Goal: Information Seeking & Learning: Learn about a topic

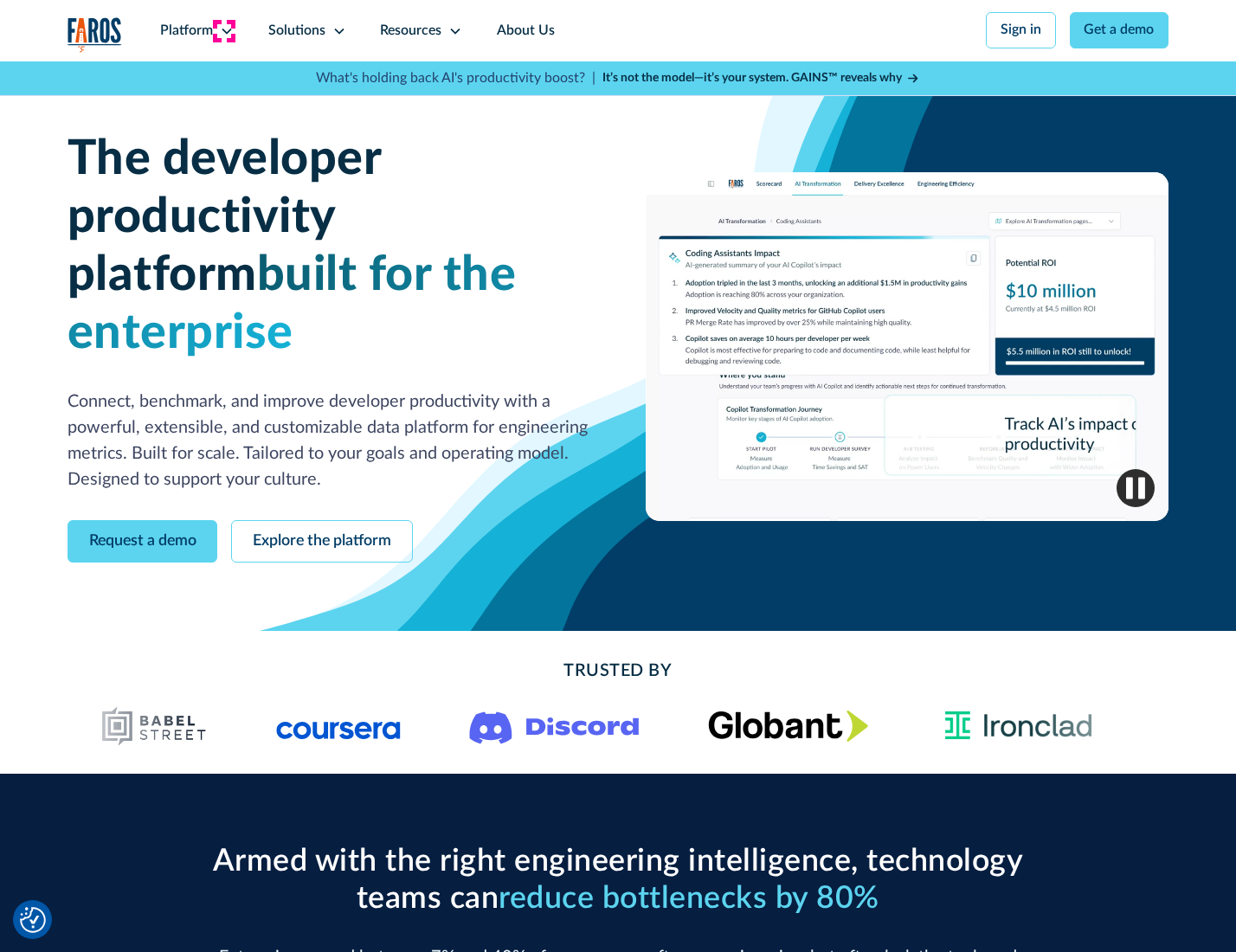
click at [224, 30] on icon at bounding box center [226, 30] width 14 height 14
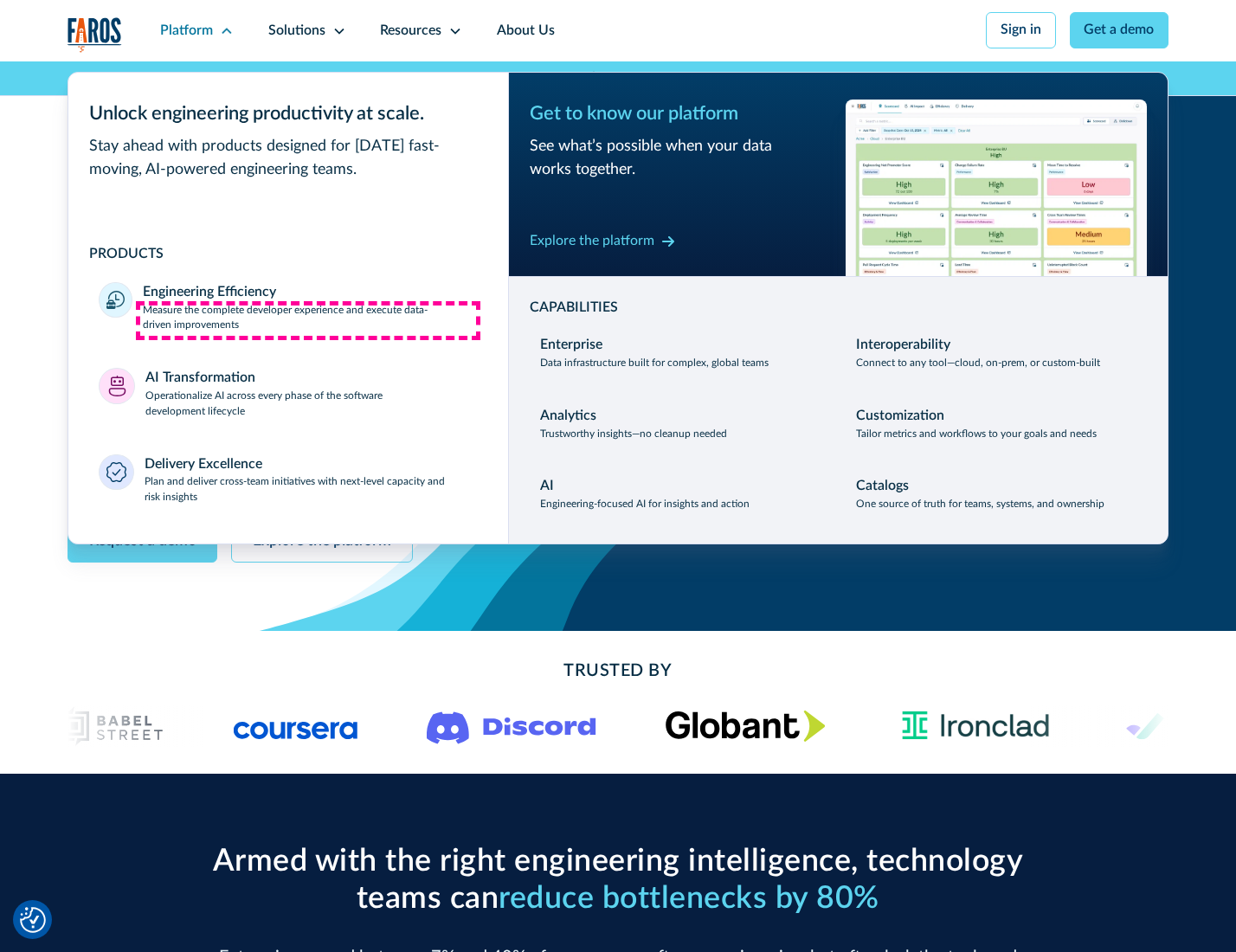
click at [308, 320] on p "Measure the complete developer experience and execute data-driven improvements" at bounding box center [310, 318] width 334 height 31
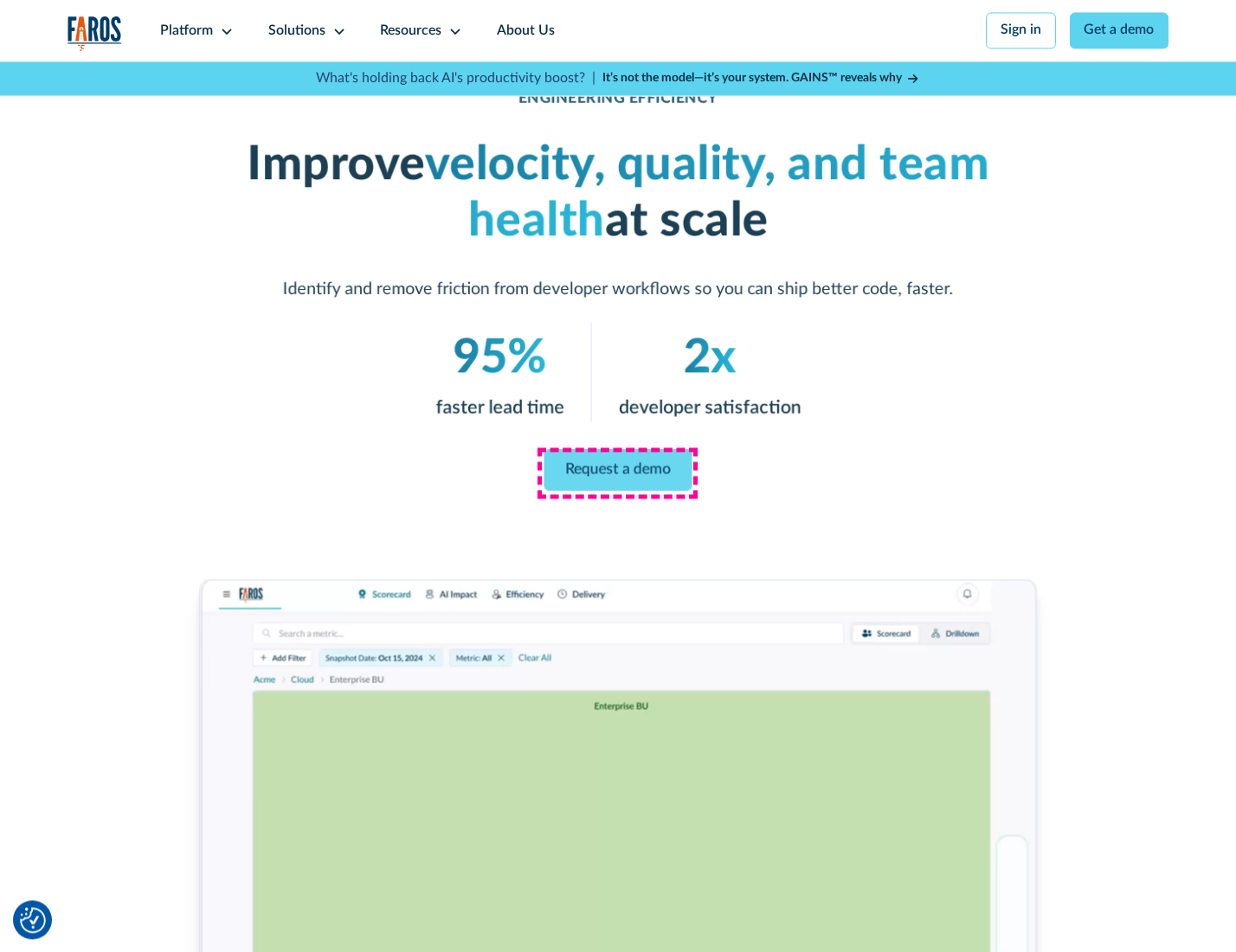
click at [617, 471] on link "Request a demo" at bounding box center [618, 470] width 148 height 41
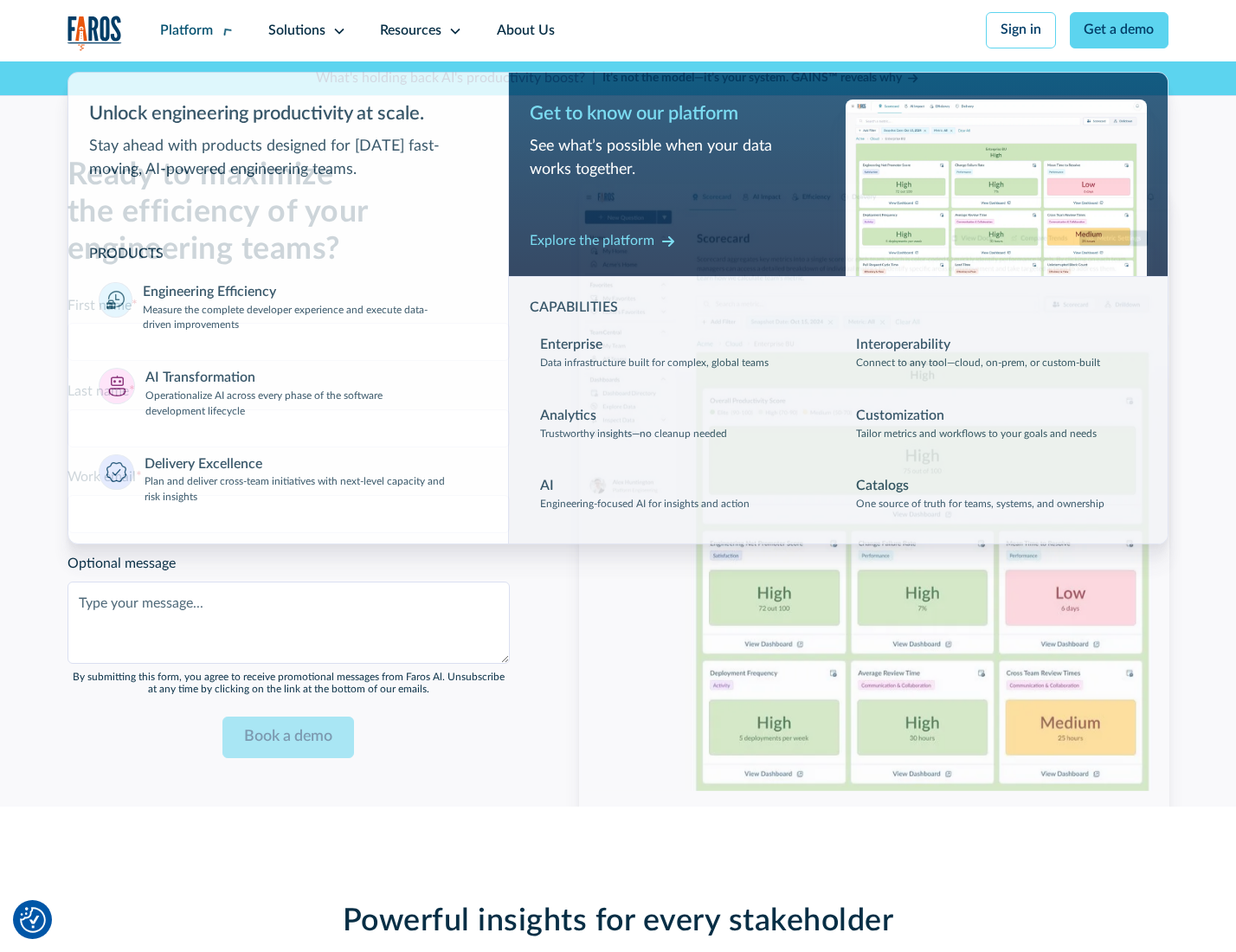
scroll to position [3769, 0]
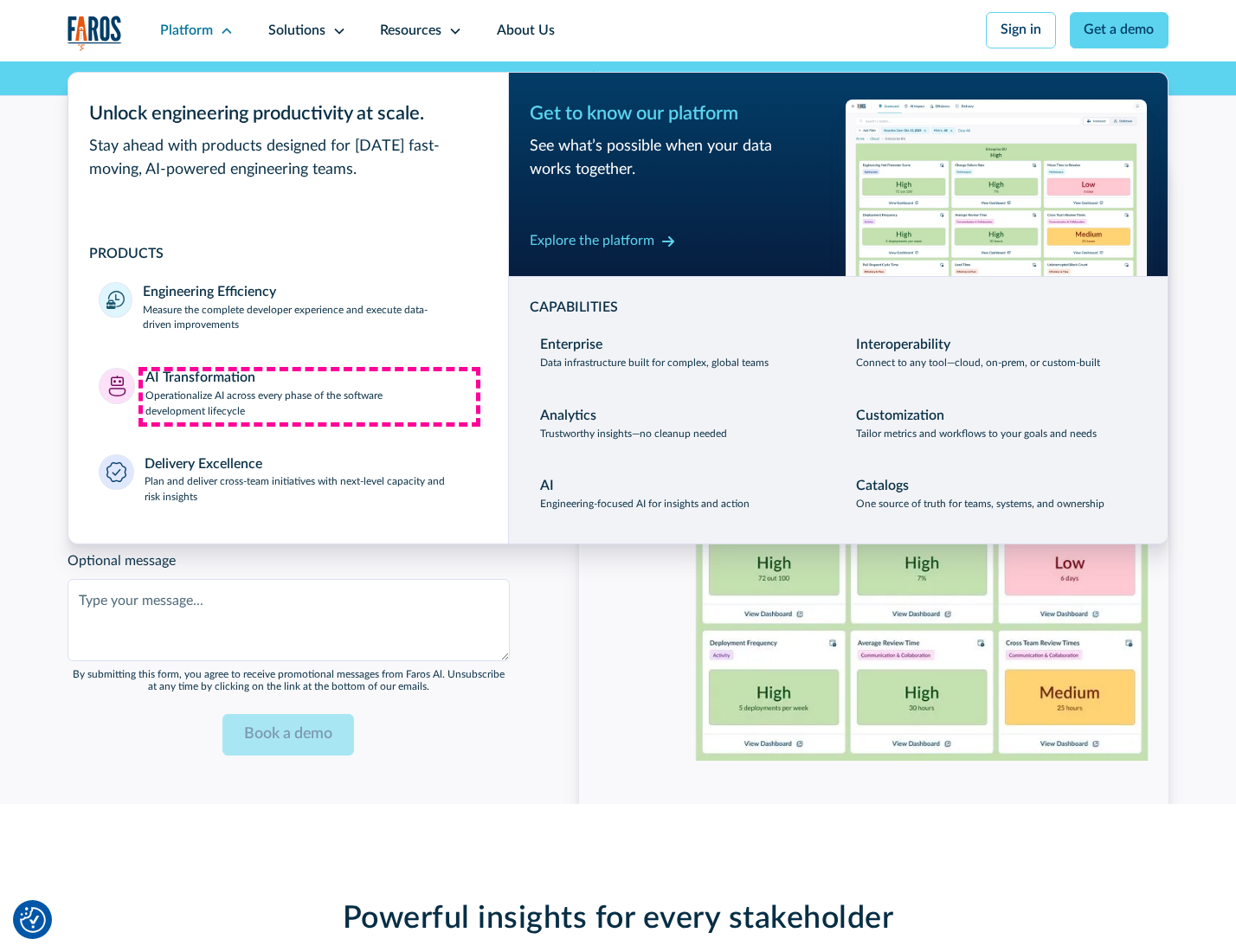
click at [309, 396] on p "Operationalize AI across every phase of the software development lifecycle" at bounding box center [312, 404] width 332 height 31
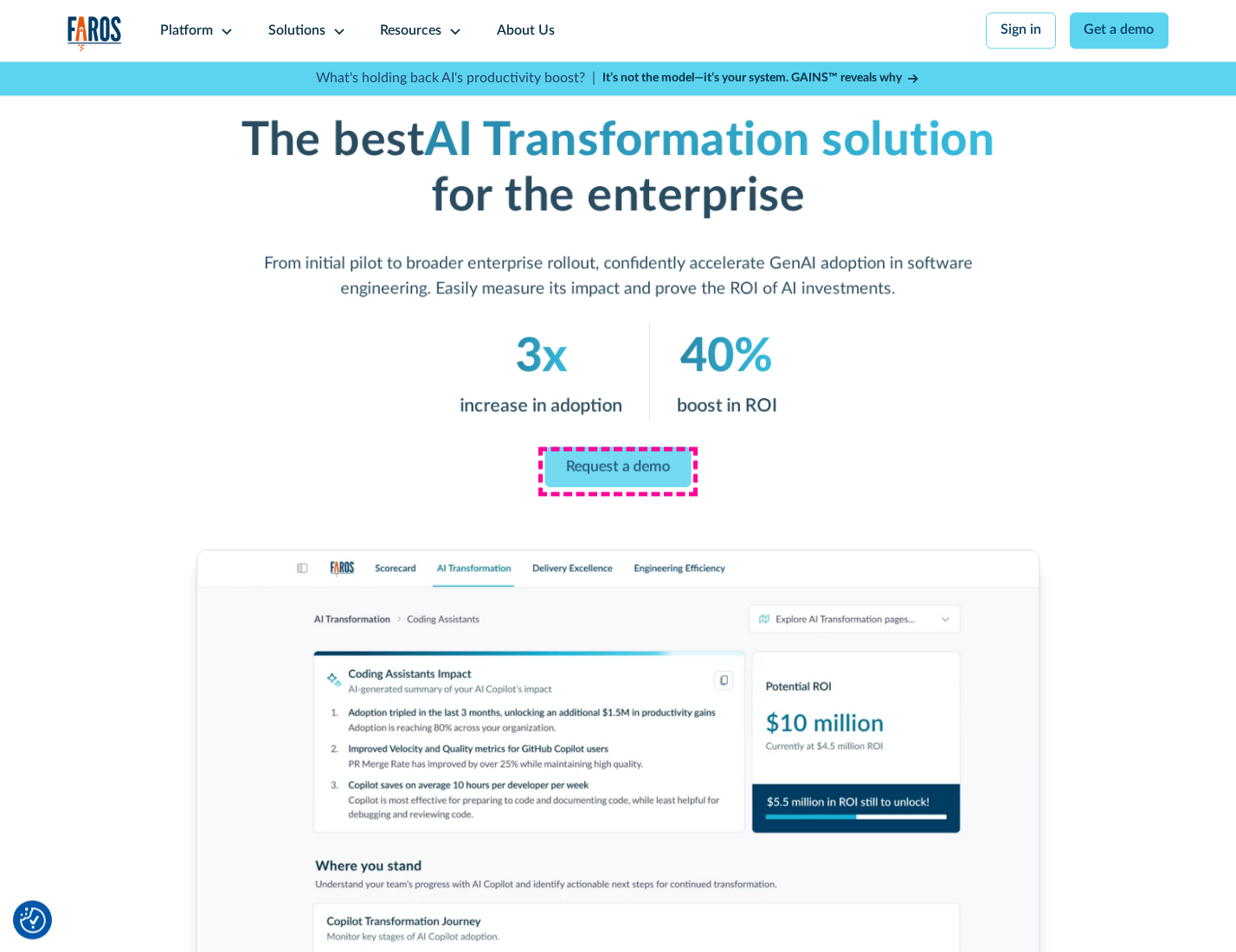
click at [617, 470] on link "Request a demo" at bounding box center [619, 467] width 147 height 40
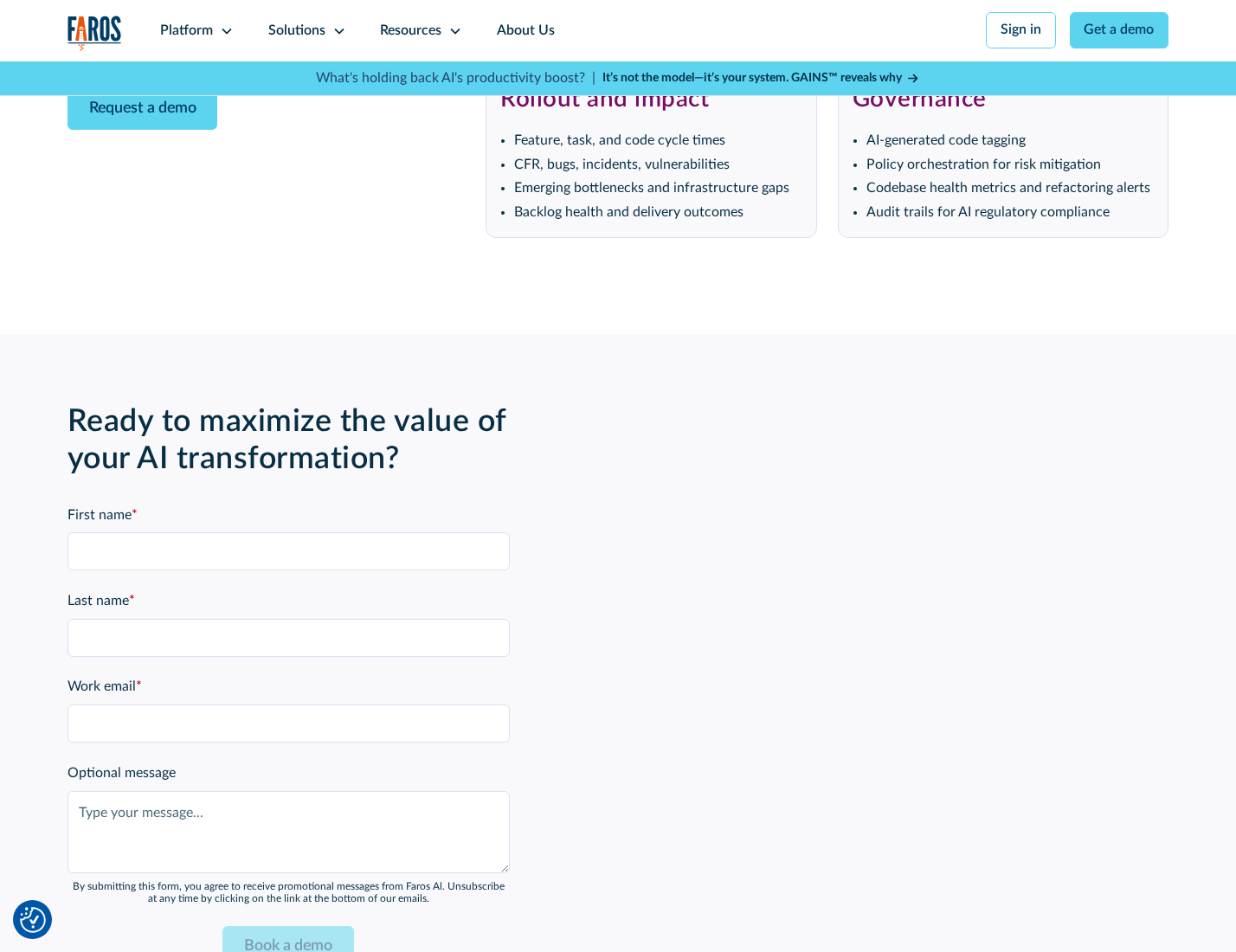
click at [193, 30] on div "Platform" at bounding box center [187, 31] width 53 height 21
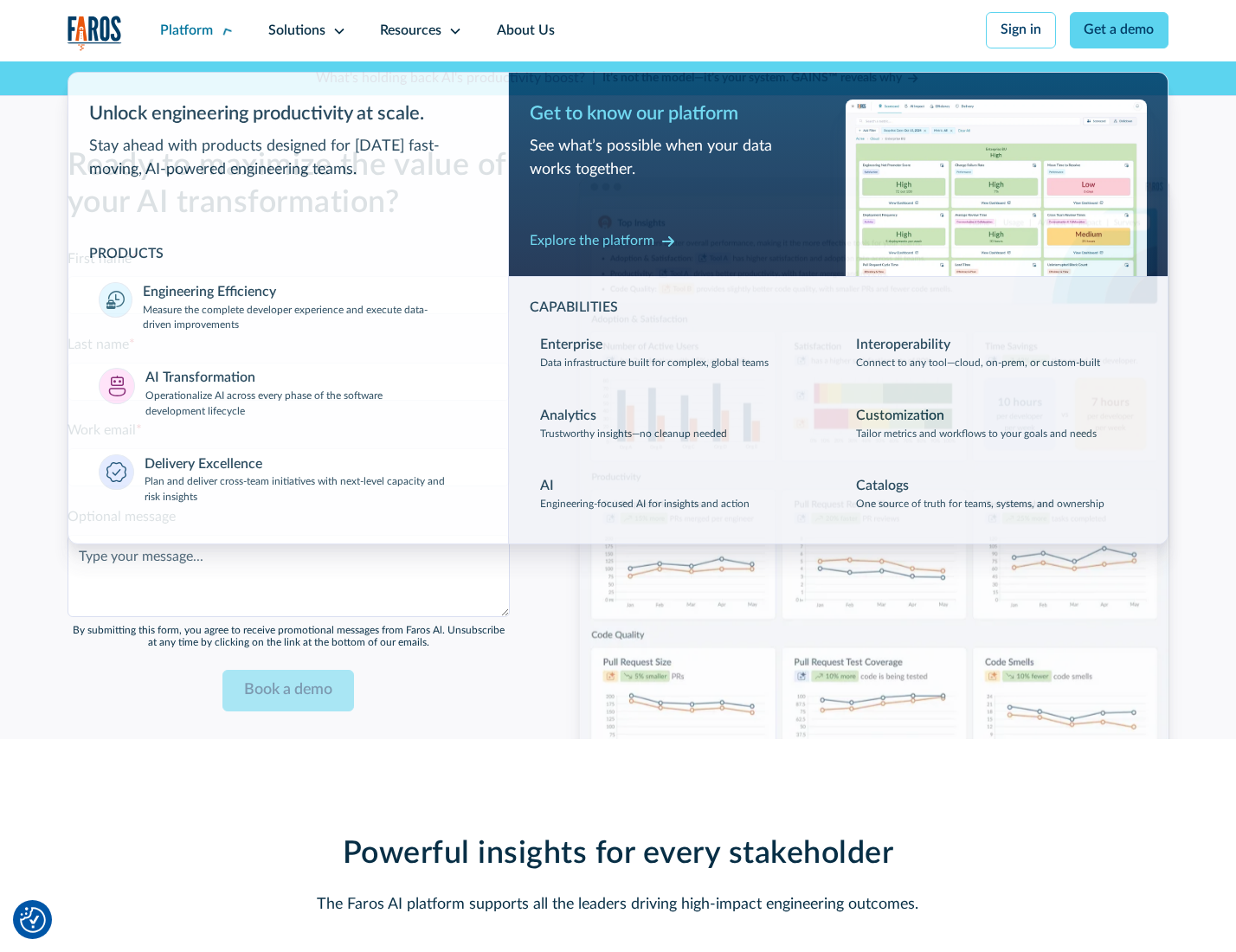
scroll to position [4186, 0]
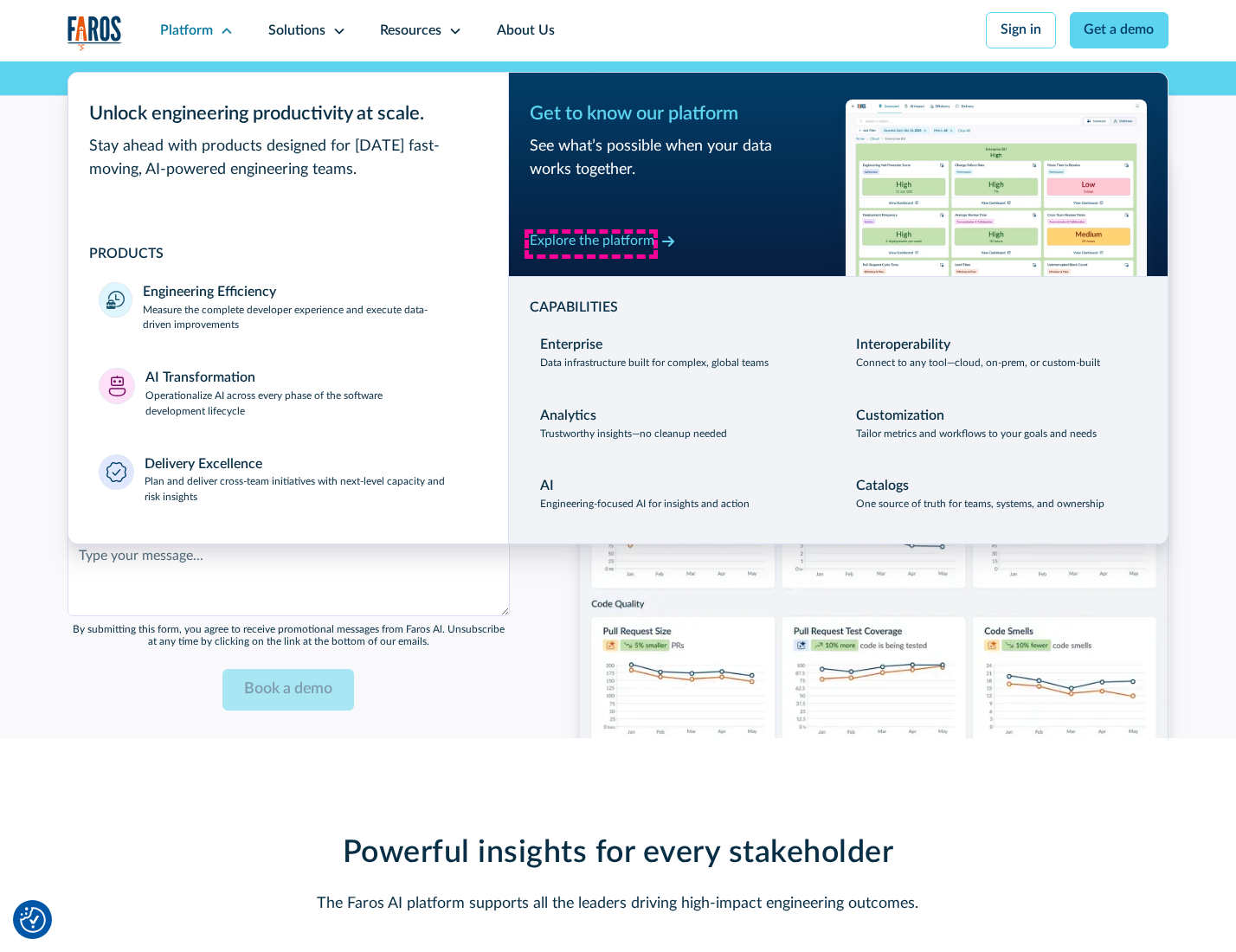
click at [591, 243] on div "Explore the platform" at bounding box center [592, 241] width 125 height 21
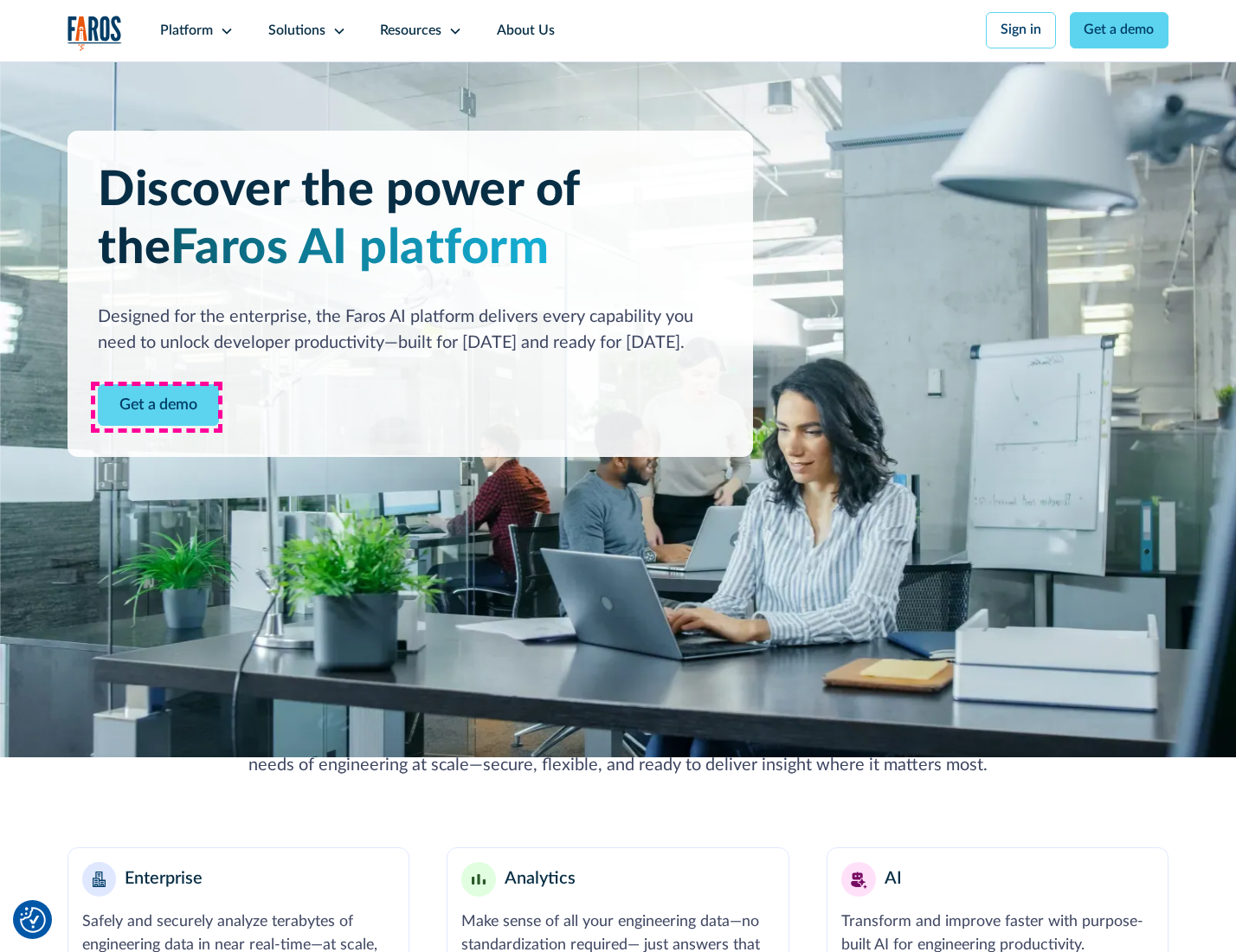
click at [157, 407] on link "Get a demo" at bounding box center [159, 405] width 121 height 42
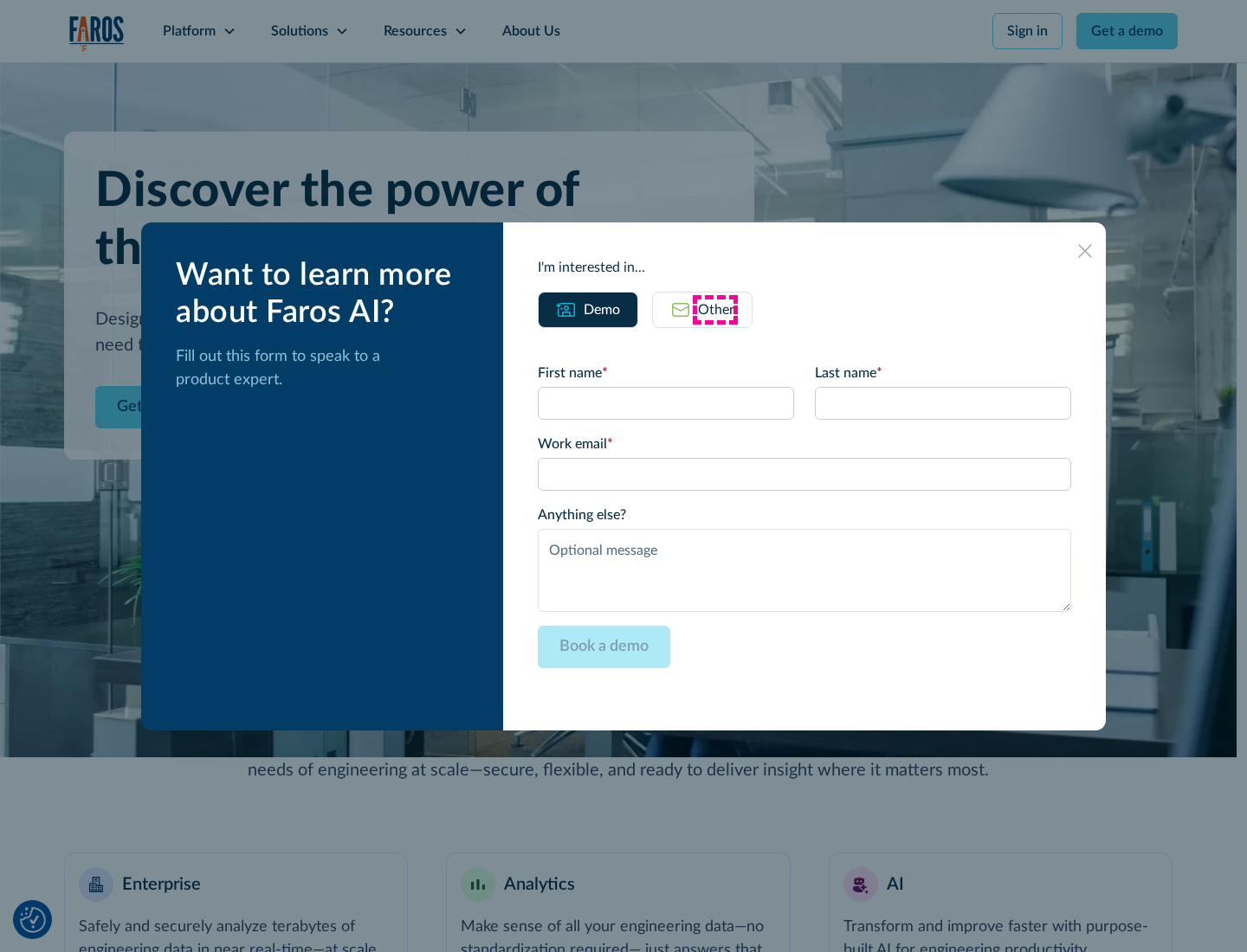
click at [716, 309] on div "Other" at bounding box center [717, 310] width 37 height 21
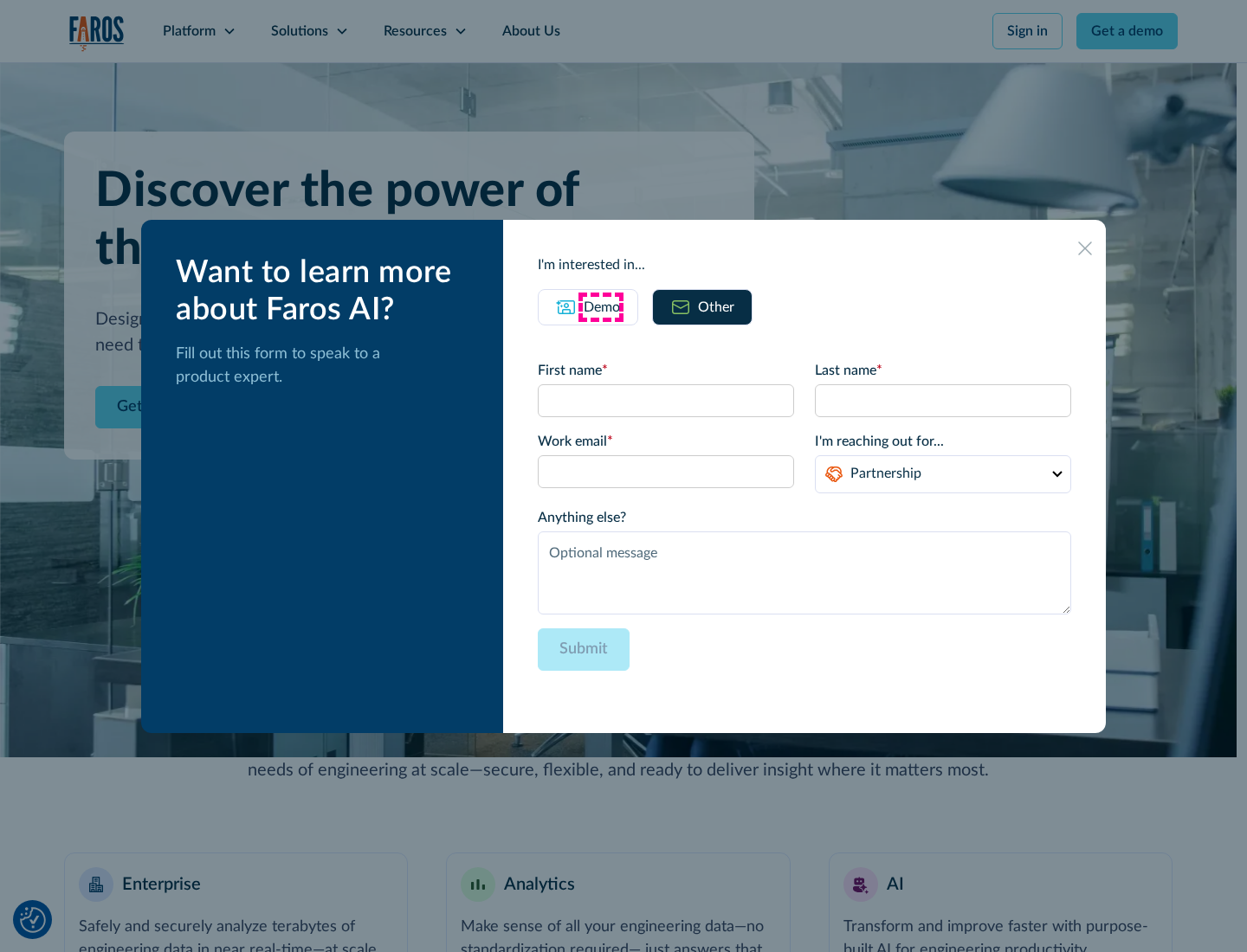
click at [600, 306] on div "Demo" at bounding box center [602, 307] width 37 height 21
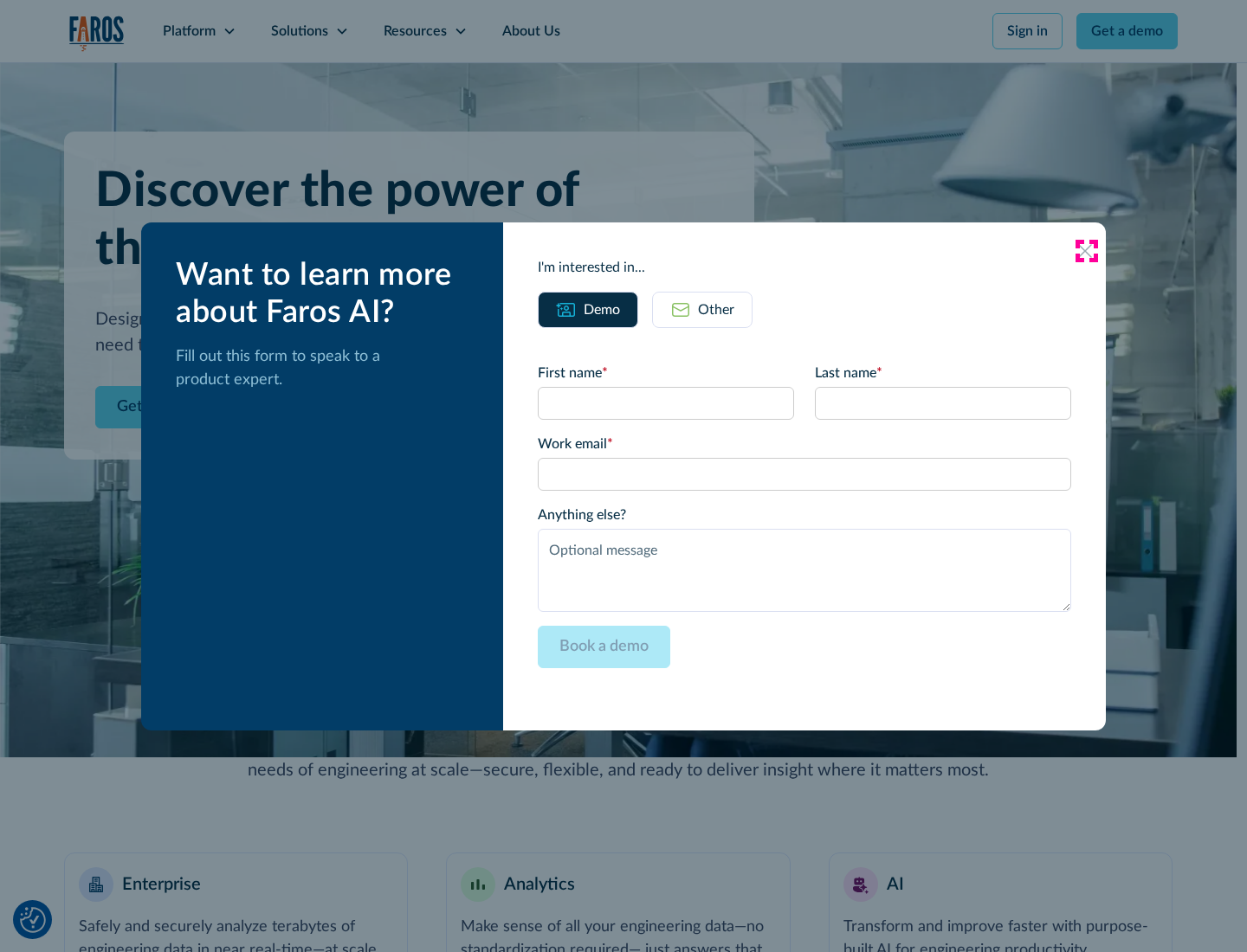
click at [1086, 250] on icon at bounding box center [1085, 250] width 14 height 14
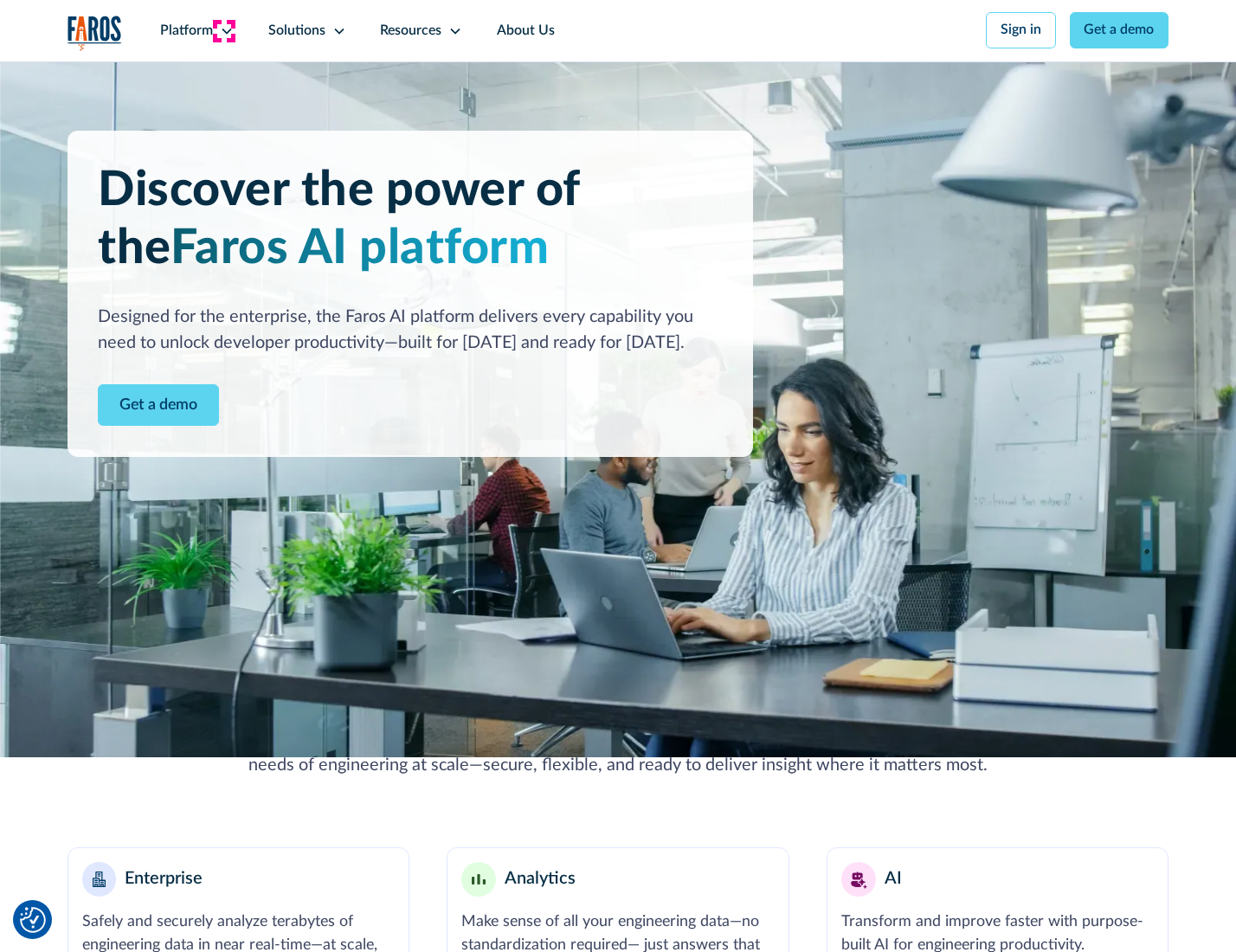
click at [224, 30] on icon at bounding box center [226, 30] width 14 height 14
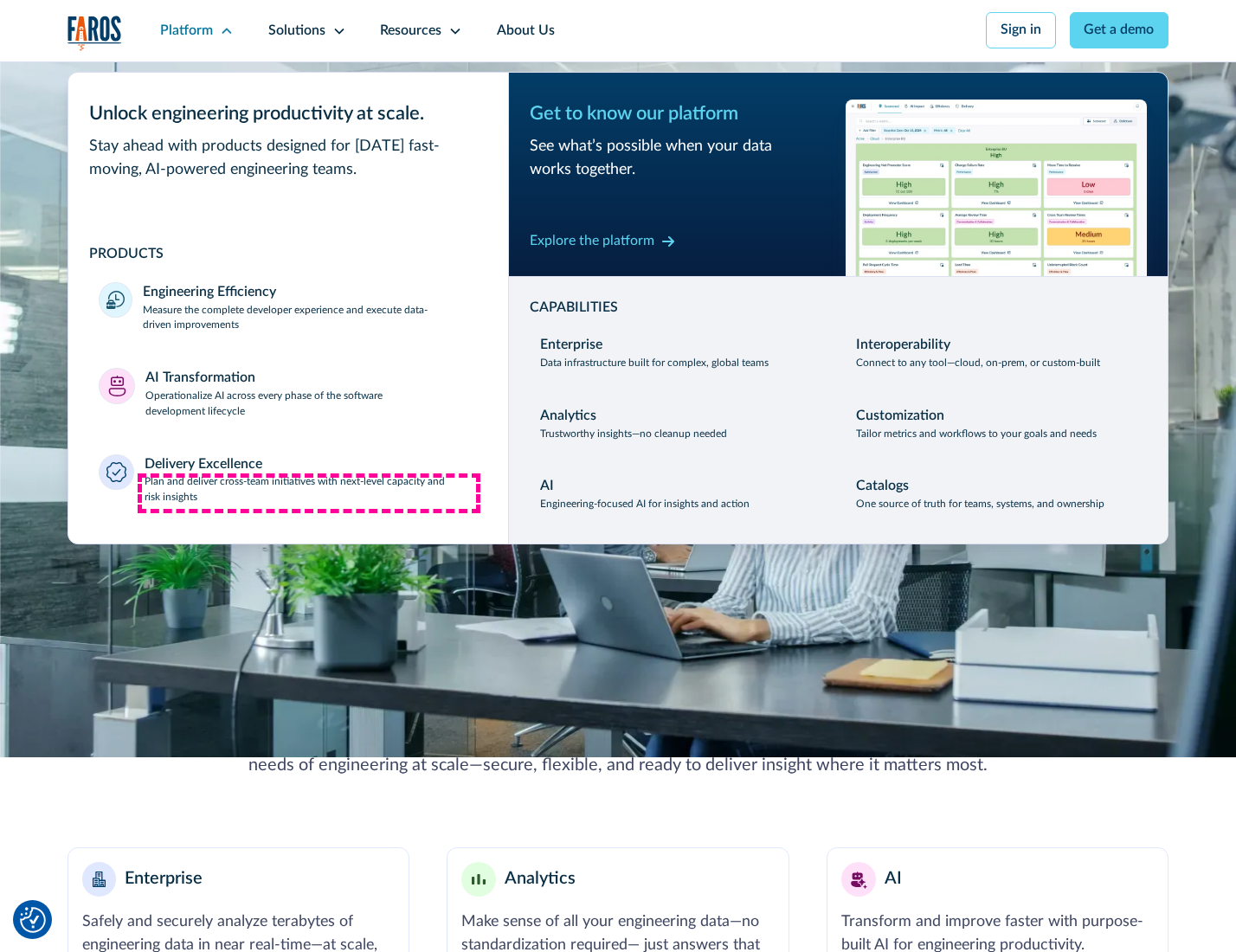
click at [309, 493] on p "Plan and deliver cross-team initiatives with next-level capacity and risk insig…" at bounding box center [311, 490] width 333 height 31
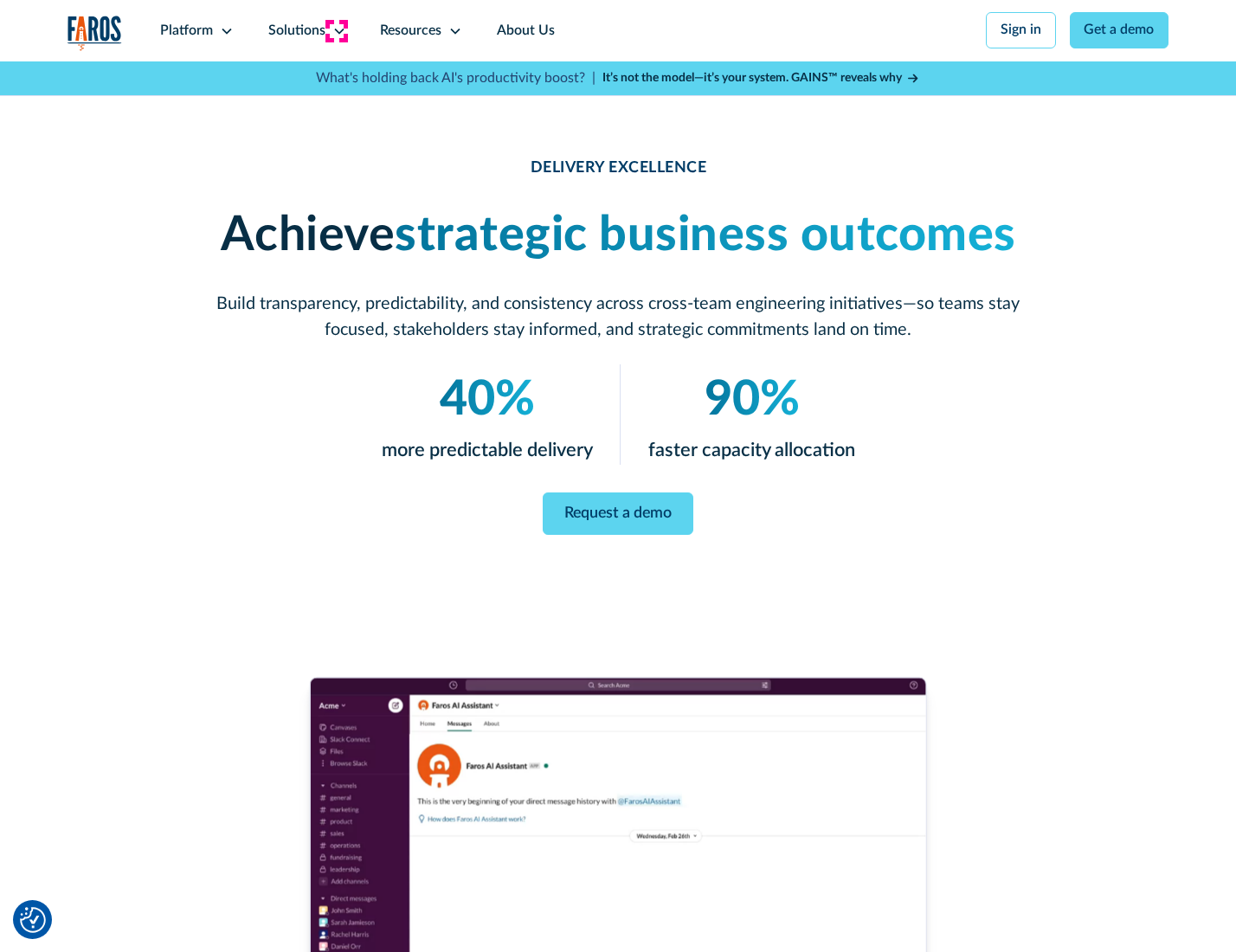
click at [336, 30] on icon at bounding box center [338, 30] width 14 height 14
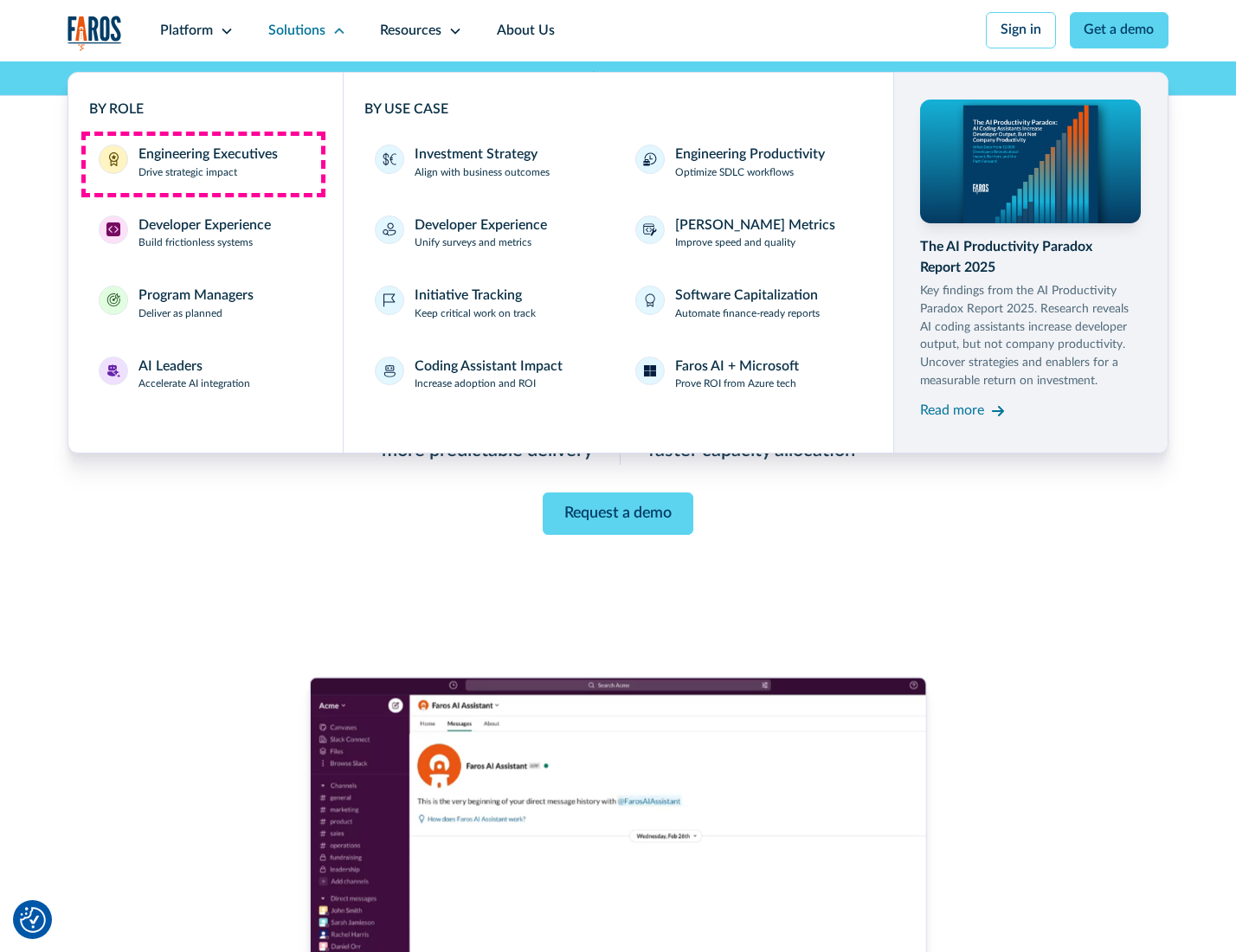
click at [203, 163] on div "Engineering Executives" at bounding box center [208, 155] width 139 height 21
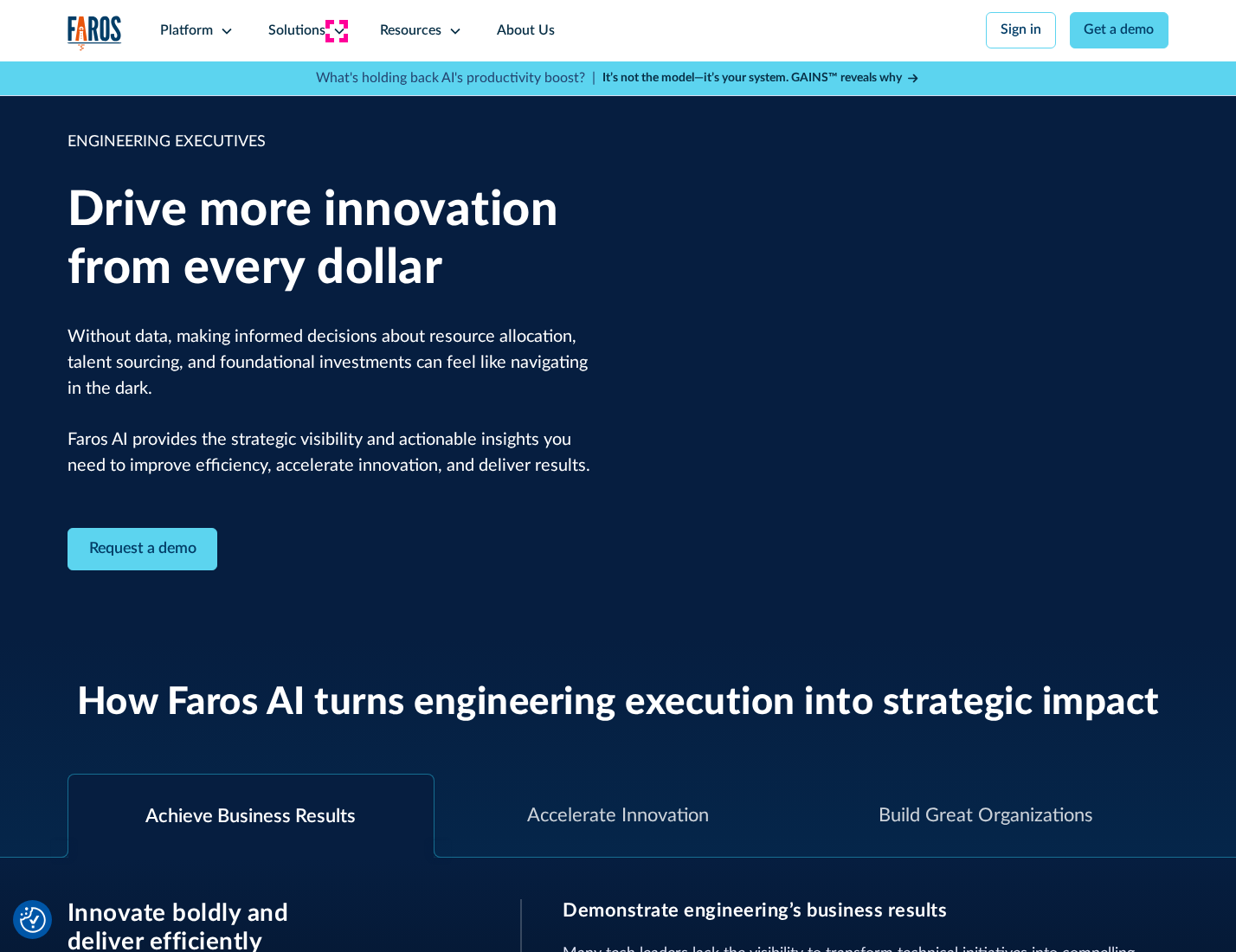
click at [336, 30] on icon at bounding box center [338, 30] width 14 height 14
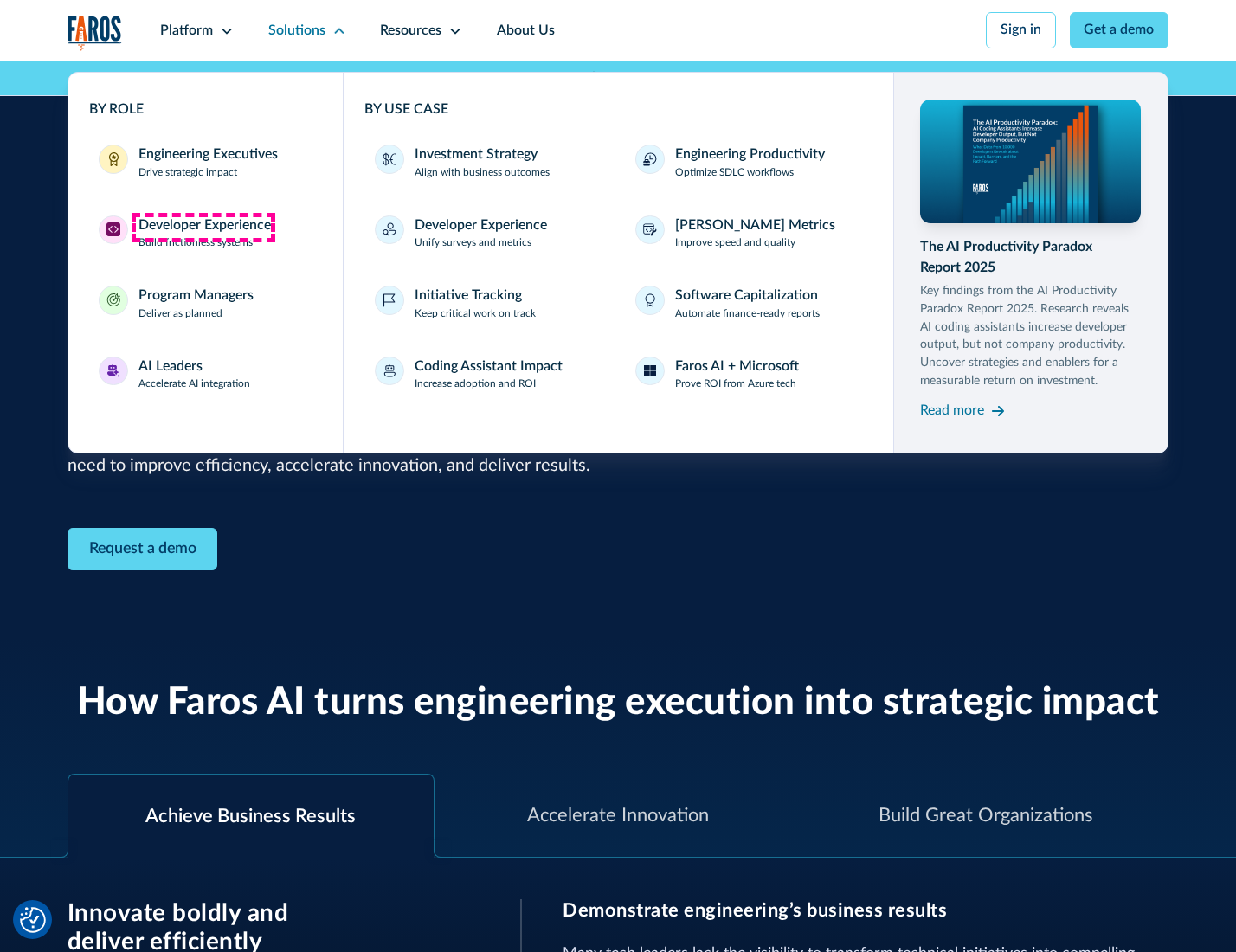
click at [203, 227] on div "Developer Experience" at bounding box center [204, 226] width 132 height 21
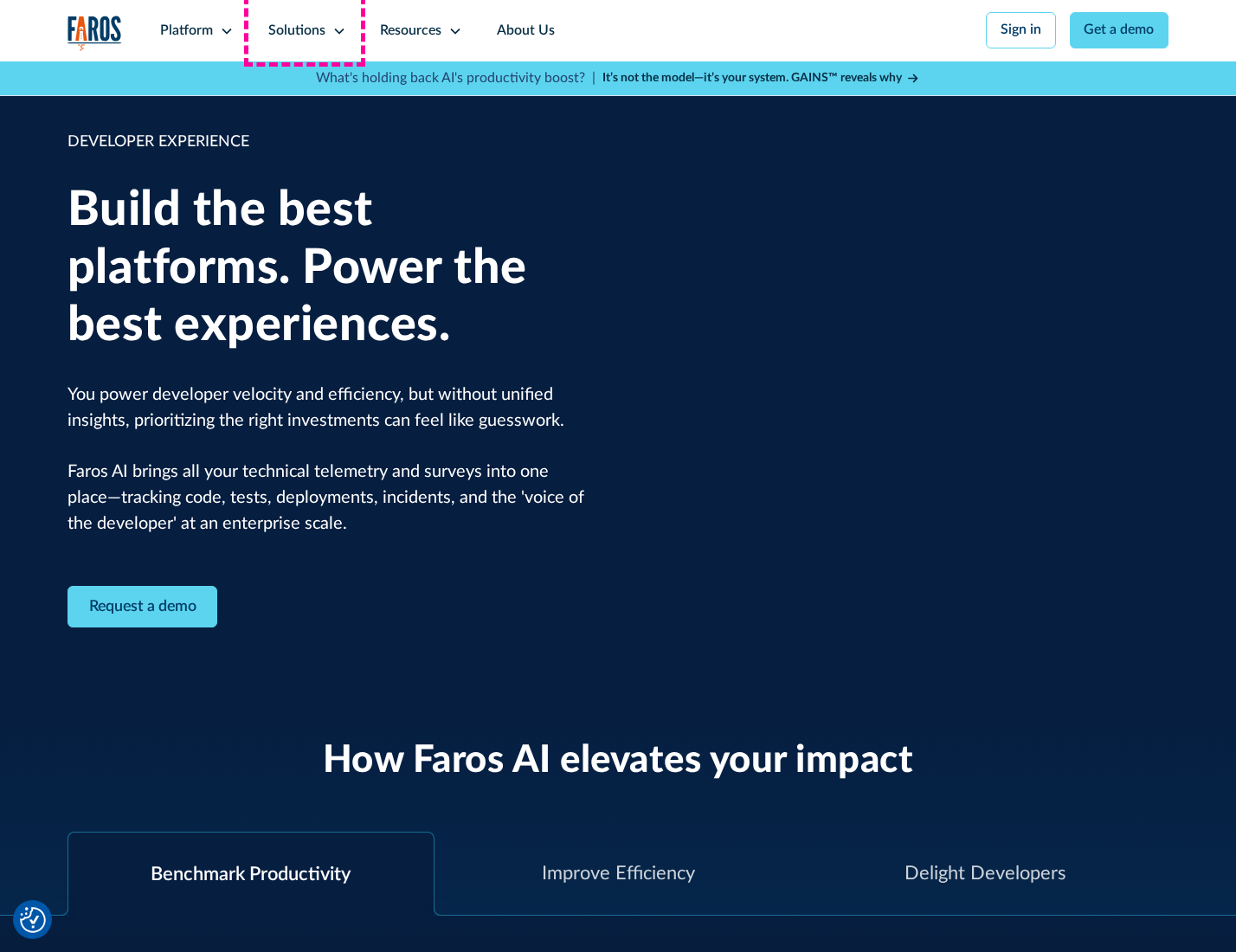
click at [304, 30] on div "Solutions" at bounding box center [297, 31] width 57 height 21
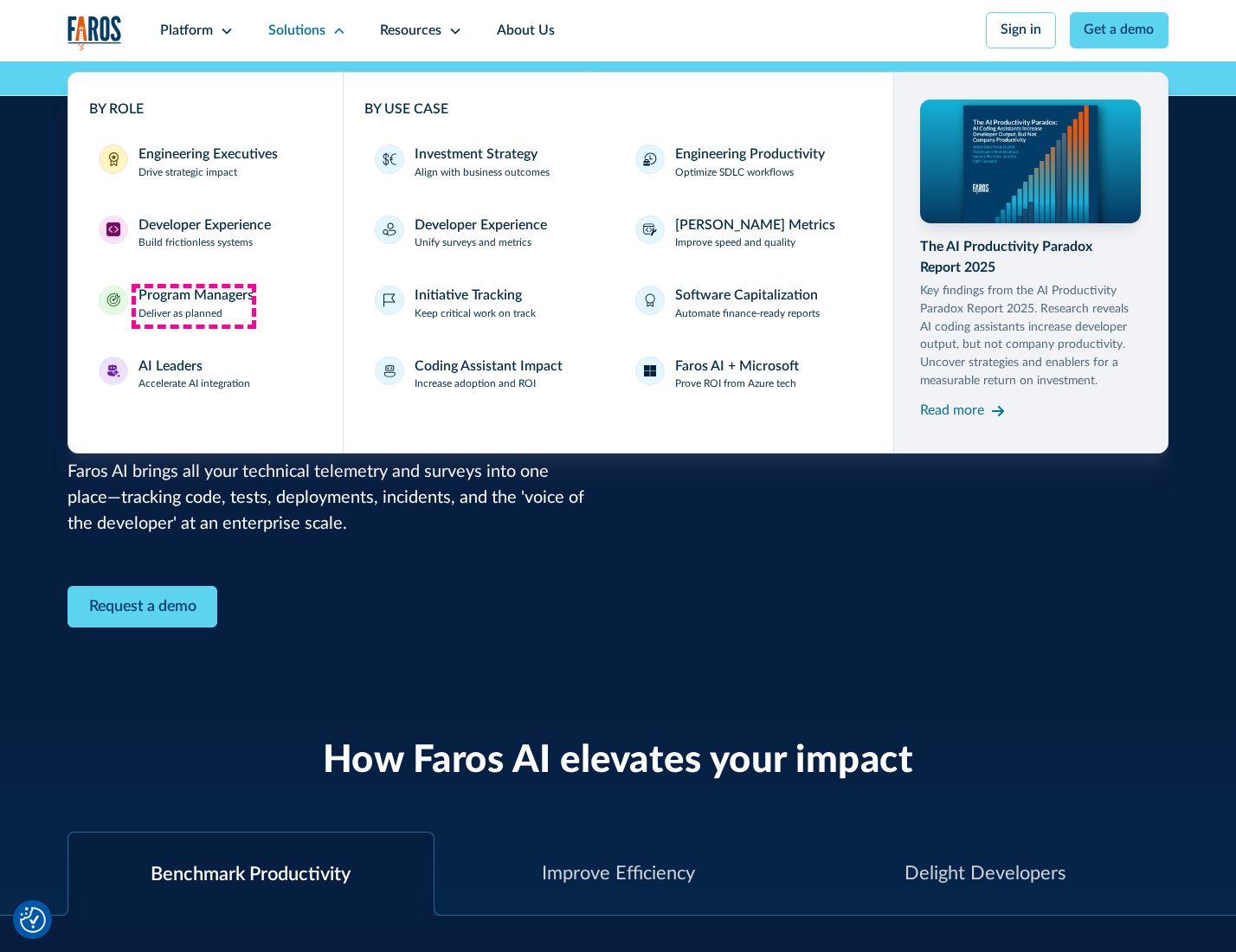
click at [193, 305] on div "Program Managers" at bounding box center [196, 295] width 116 height 21
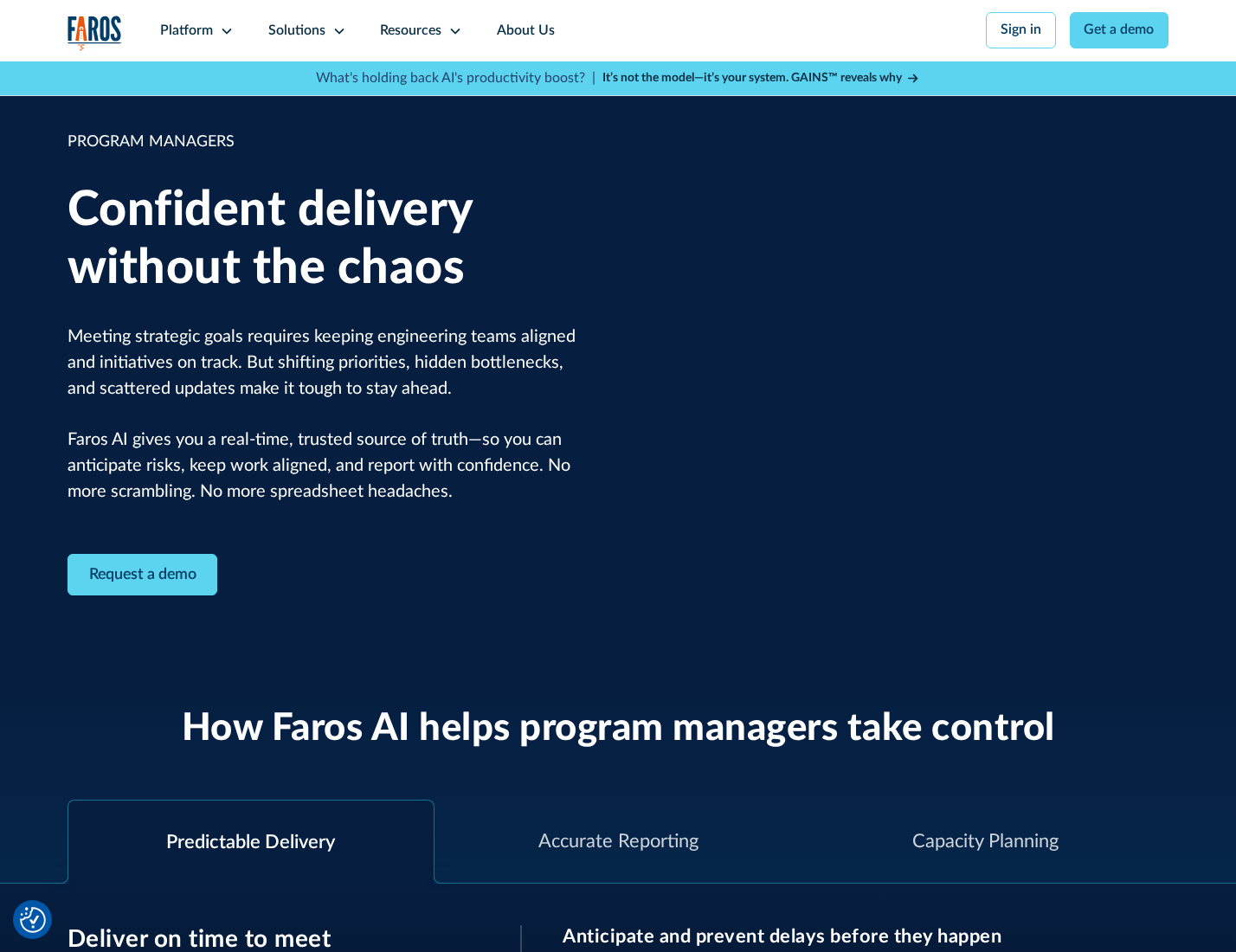
click at [336, 31] on icon at bounding box center [338, 30] width 14 height 14
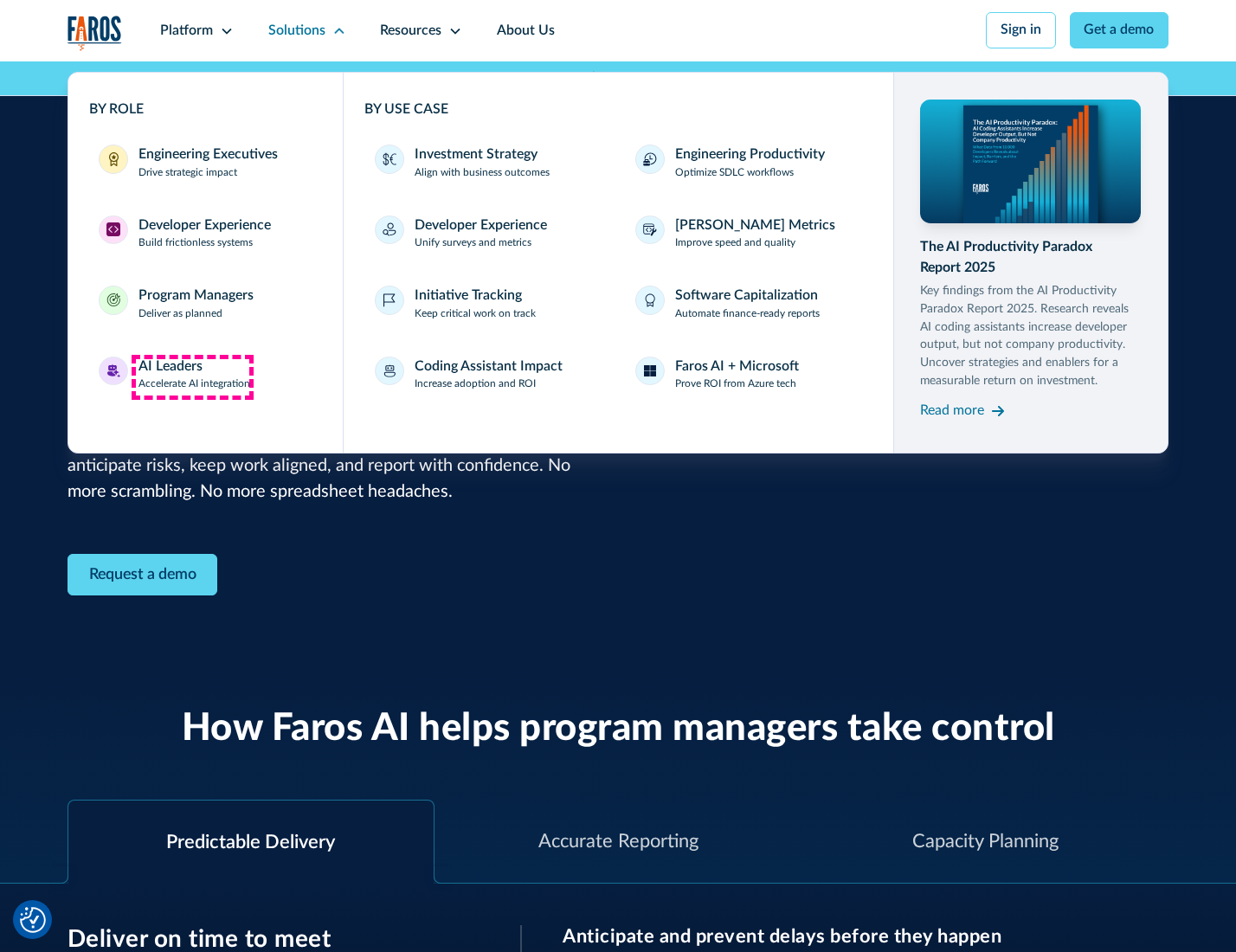
click at [193, 377] on div "AI Leaders" at bounding box center [171, 367] width 64 height 21
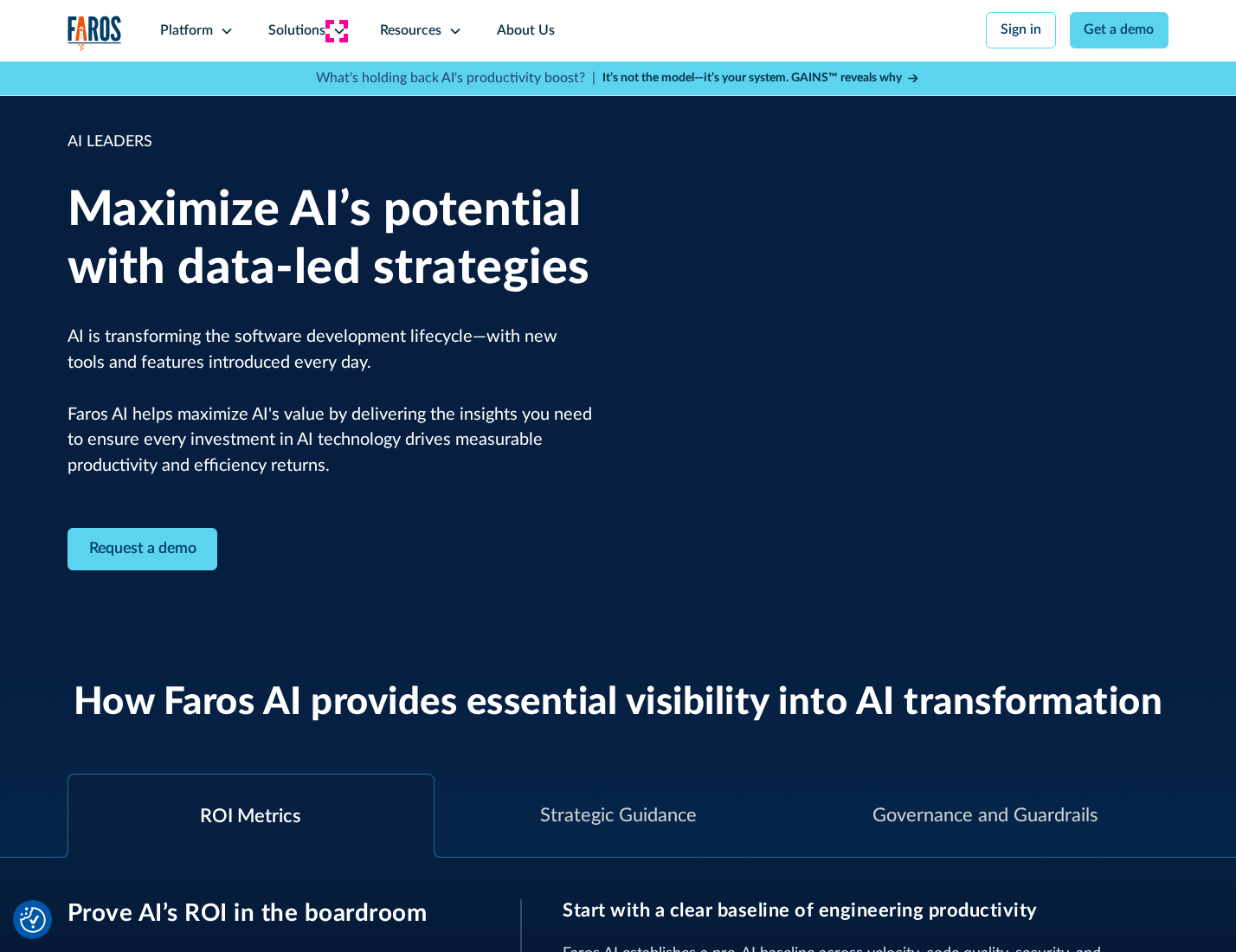
click at [336, 30] on icon at bounding box center [338, 30] width 14 height 14
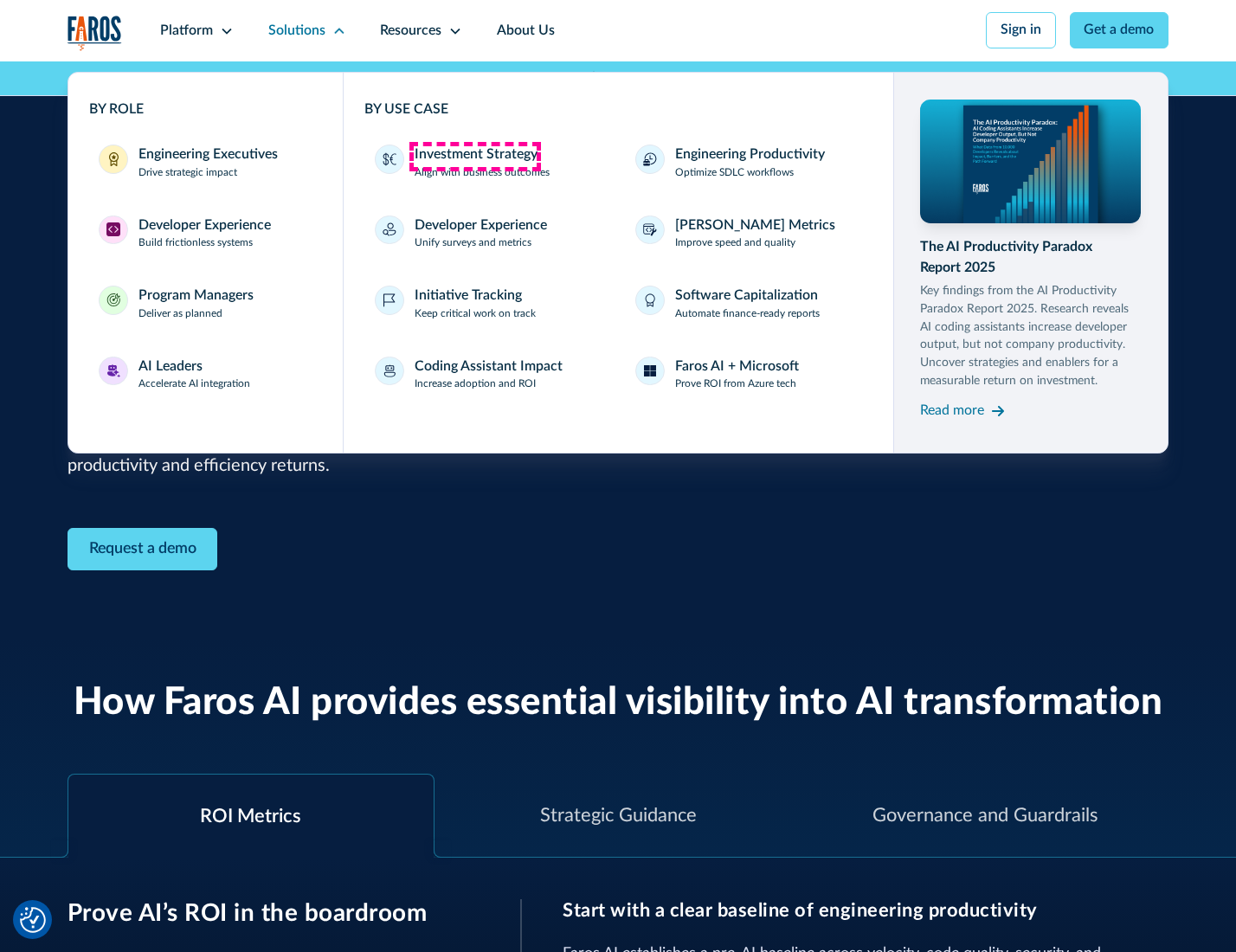
click at [474, 156] on div "Investment Strategy" at bounding box center [476, 155] width 123 height 21
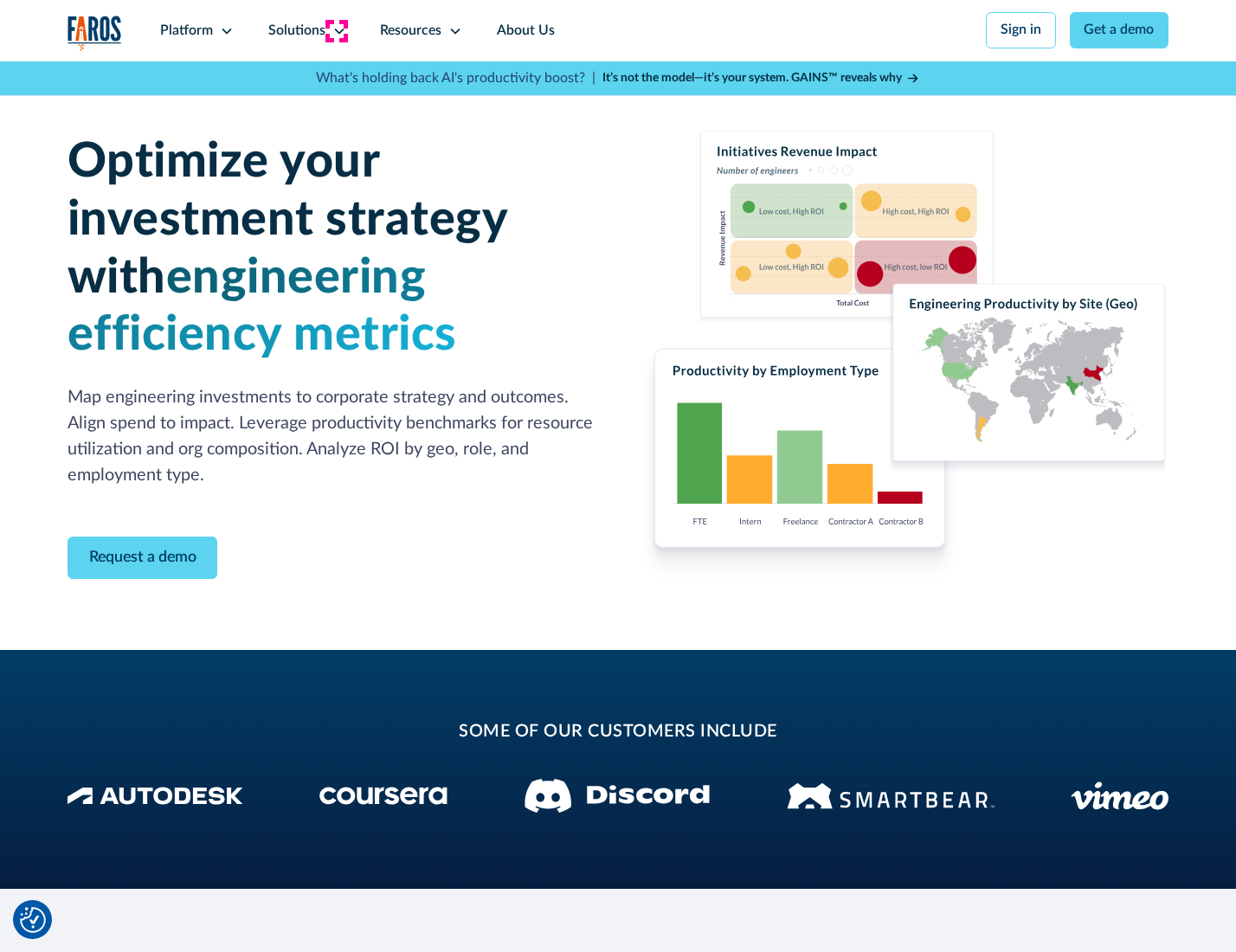
click at [336, 30] on icon at bounding box center [338, 30] width 14 height 14
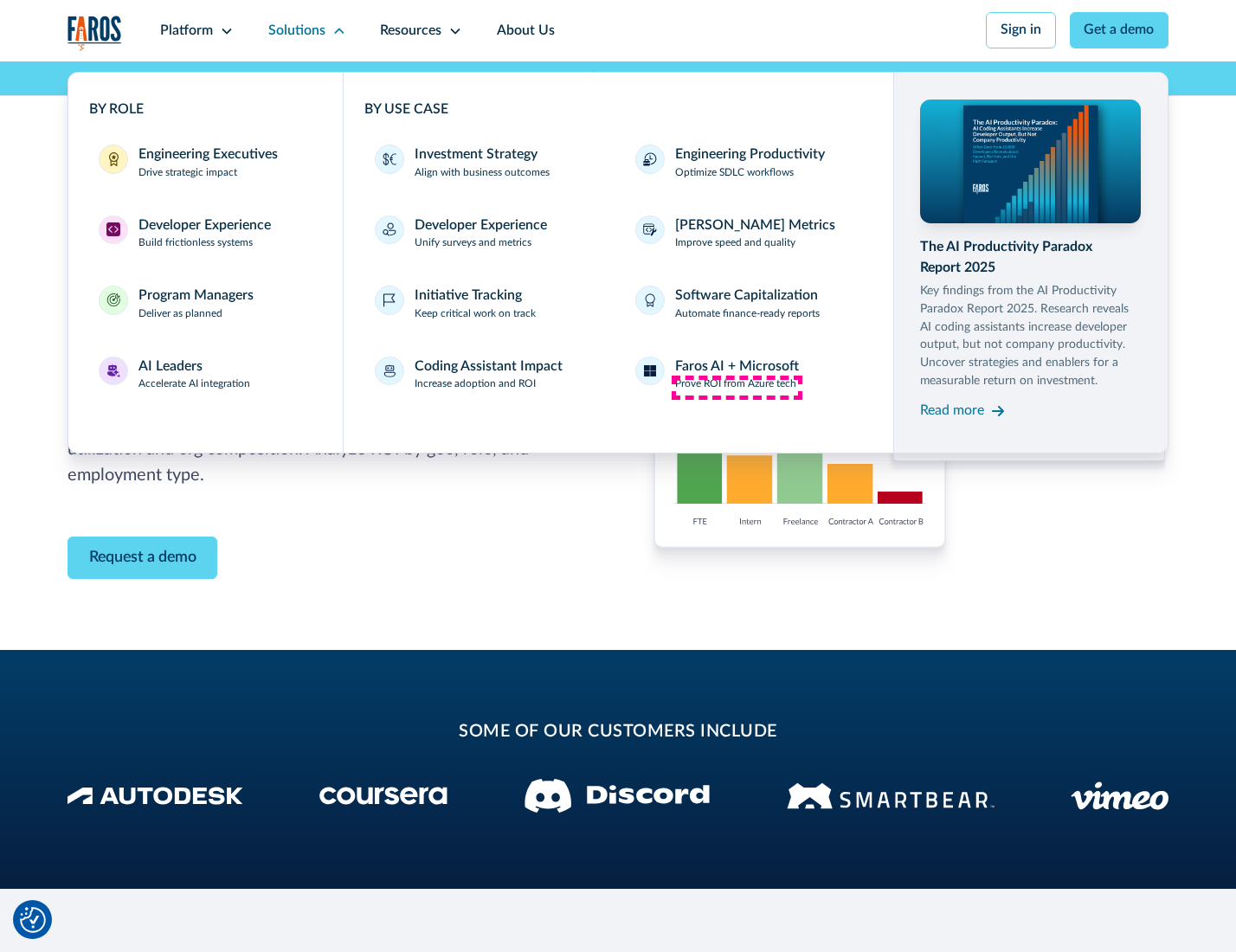
click at [736, 387] on p "Prove ROI from Azure tech" at bounding box center [735, 384] width 121 height 16
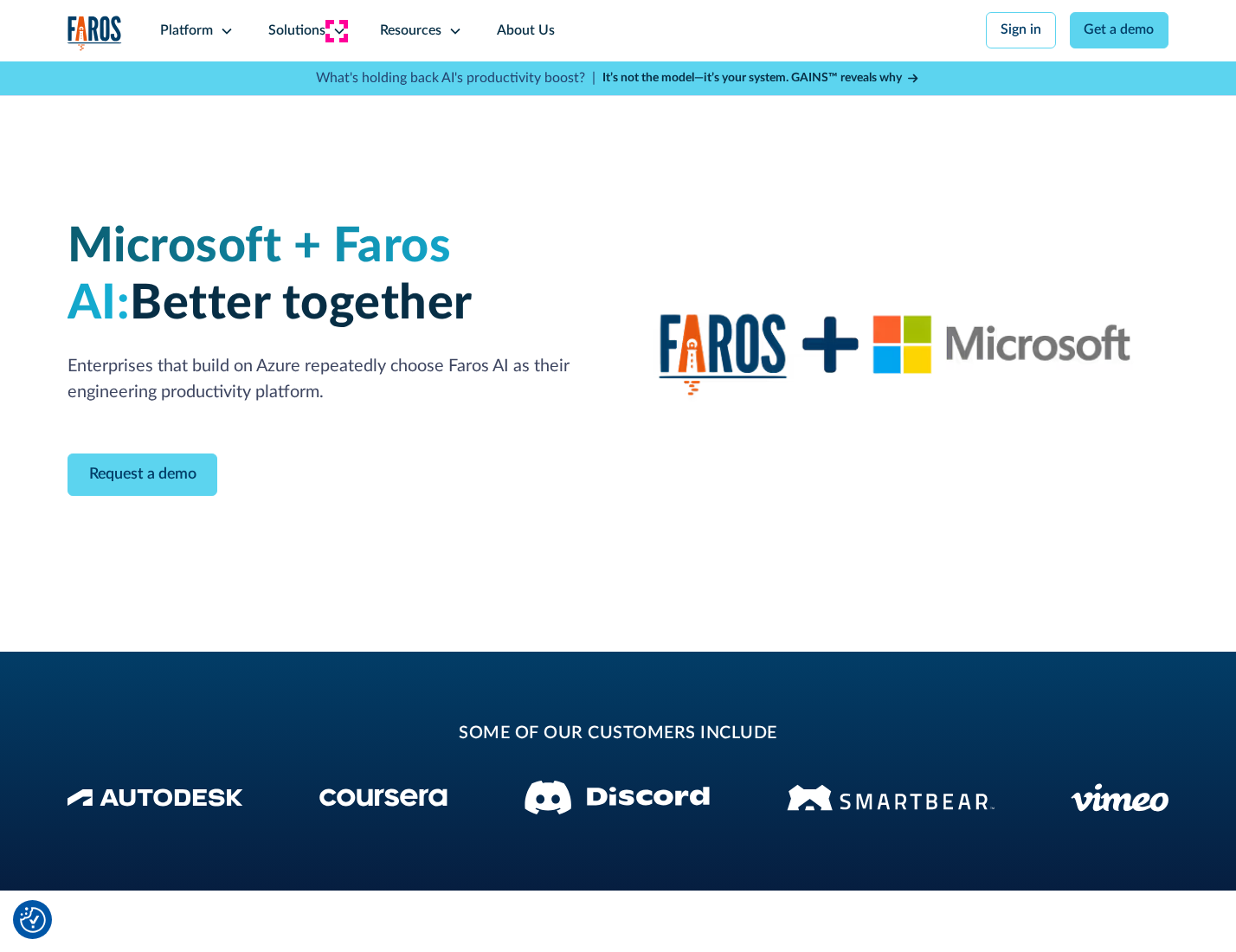
click at [336, 30] on icon at bounding box center [338, 30] width 14 height 14
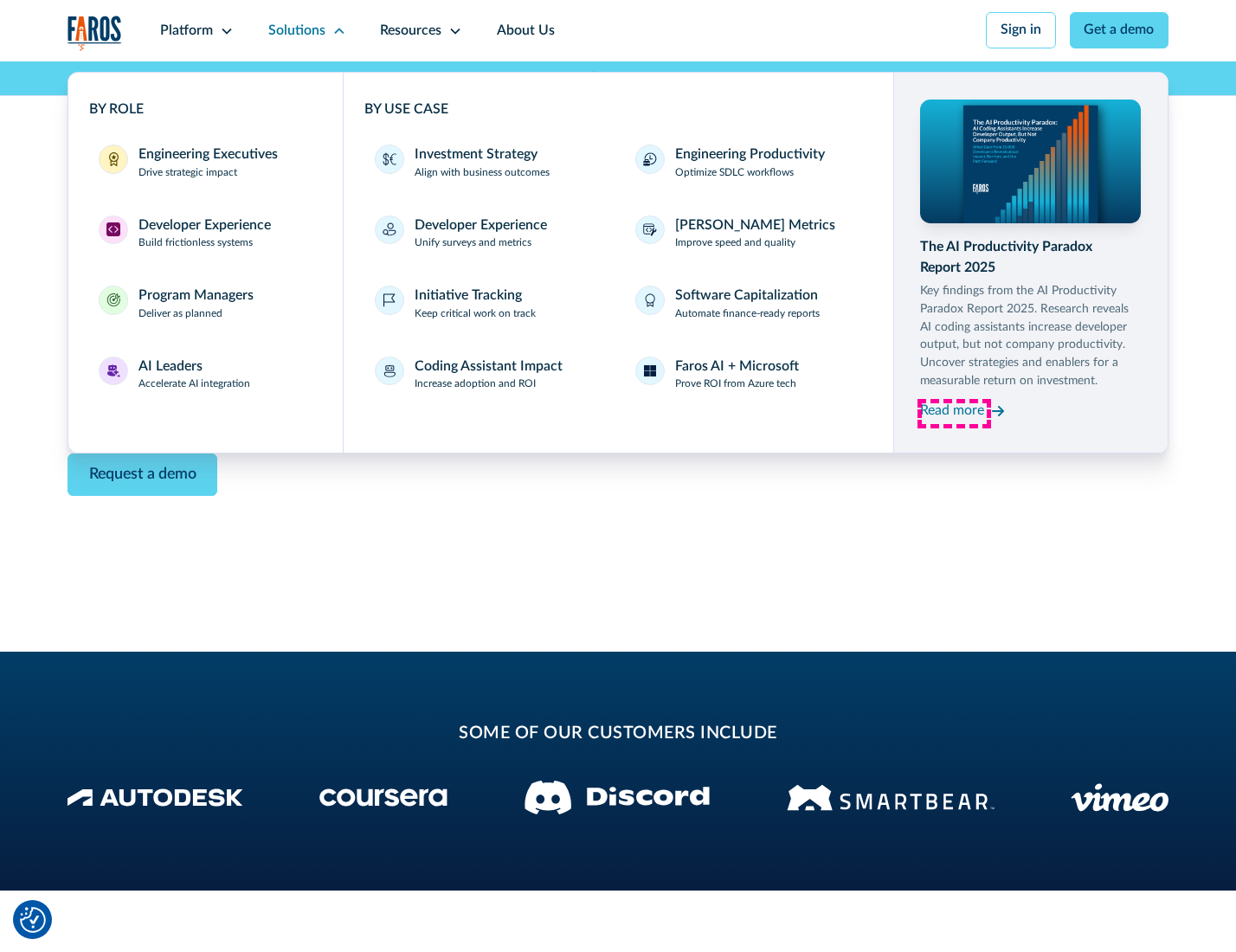
click at [954, 414] on div "Read more" at bounding box center [952, 411] width 64 height 21
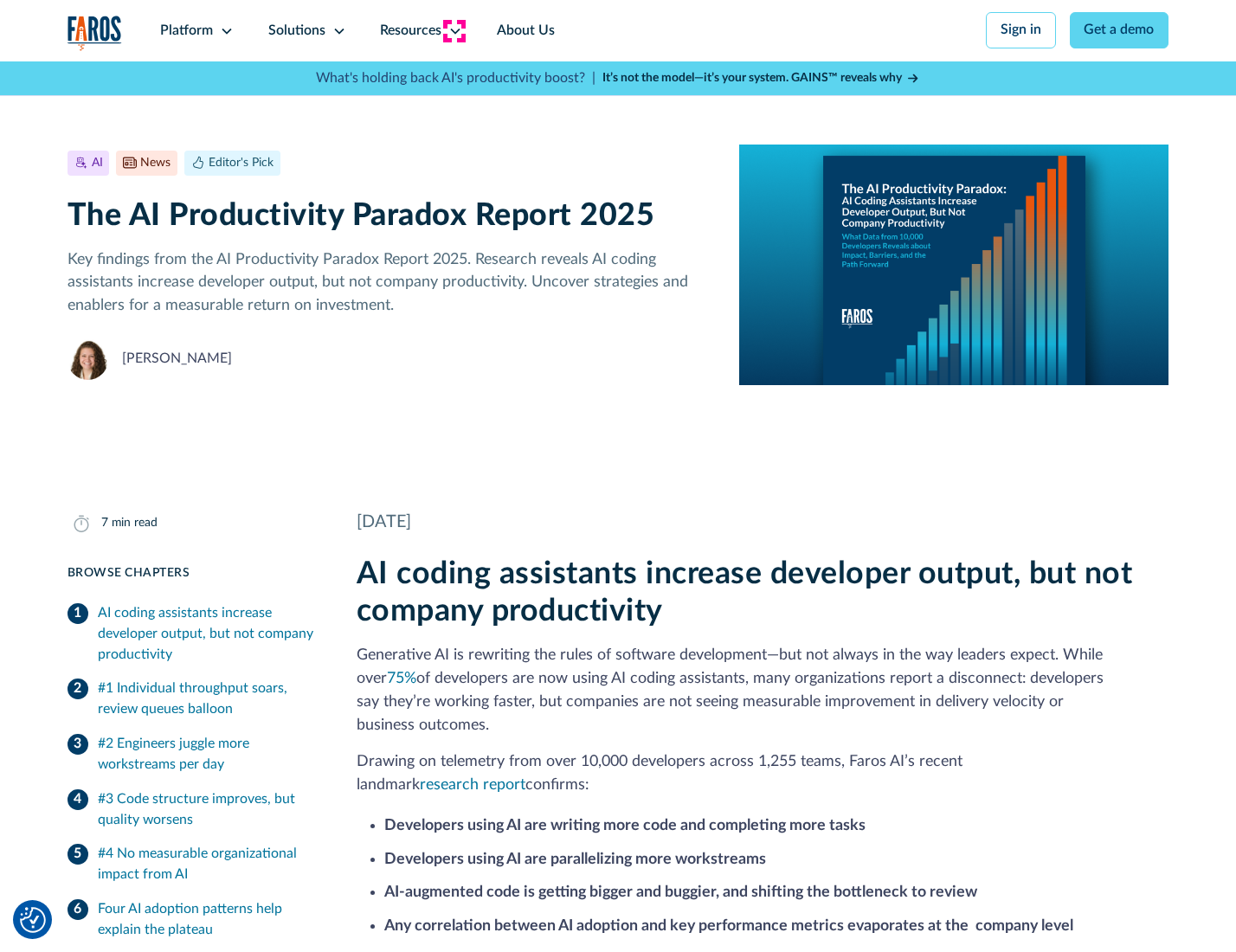
click at [454, 30] on icon at bounding box center [455, 30] width 14 height 14
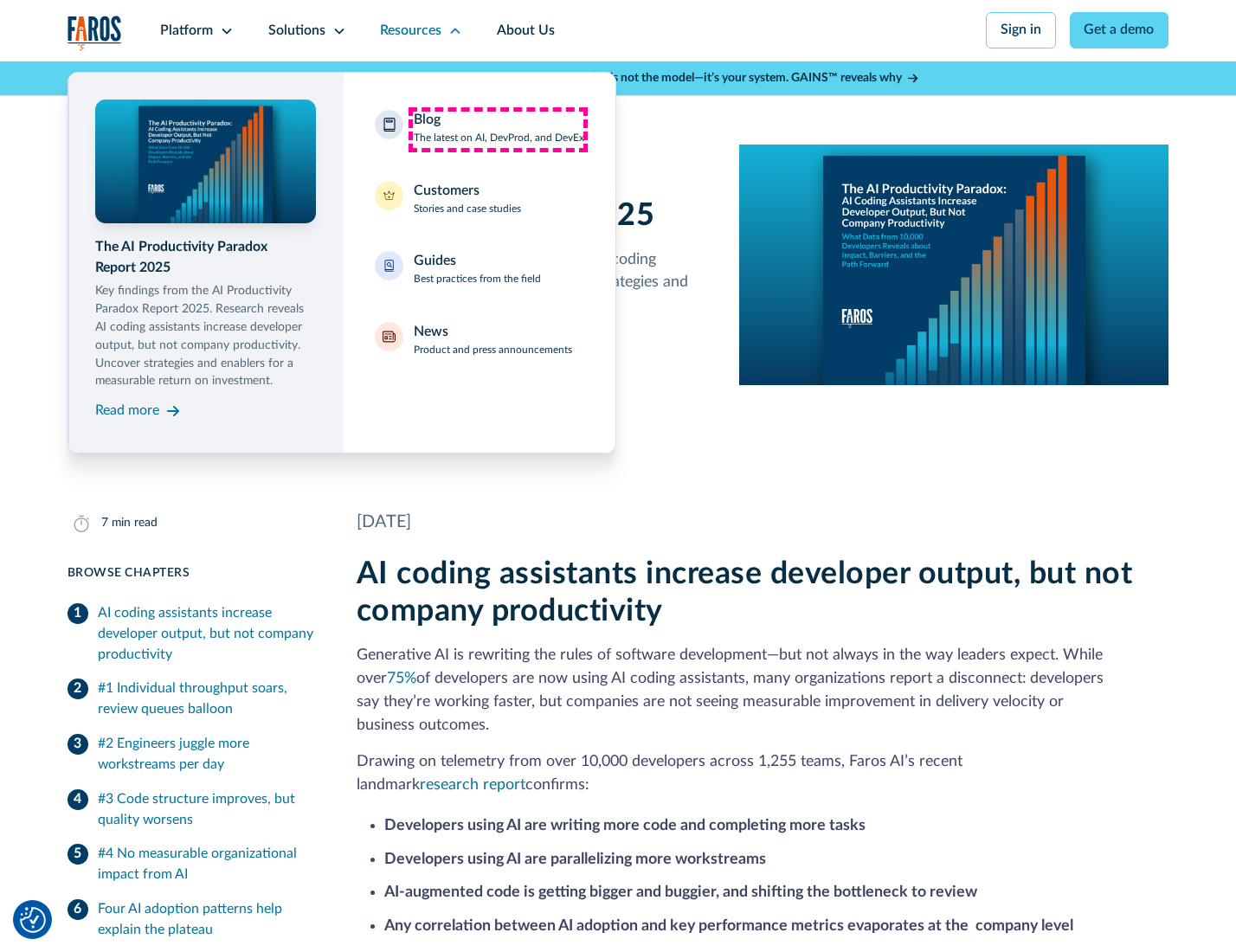
click at [498, 129] on div "Blog The latest on AI, DevProd, and DevEx" at bounding box center [499, 128] width 171 height 37
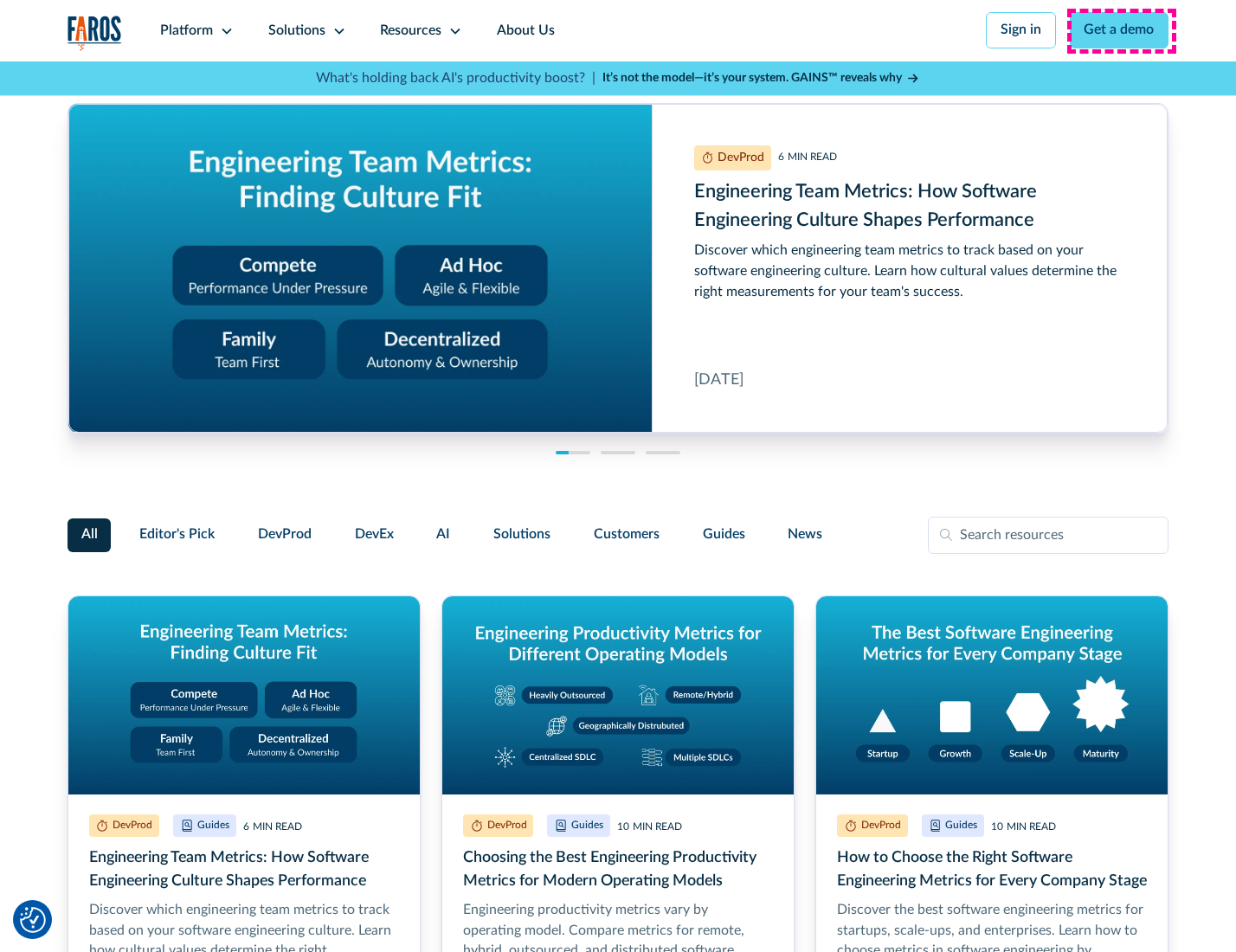
click at [1120, 30] on link "Get a demo" at bounding box center [1120, 30] width 100 height 37
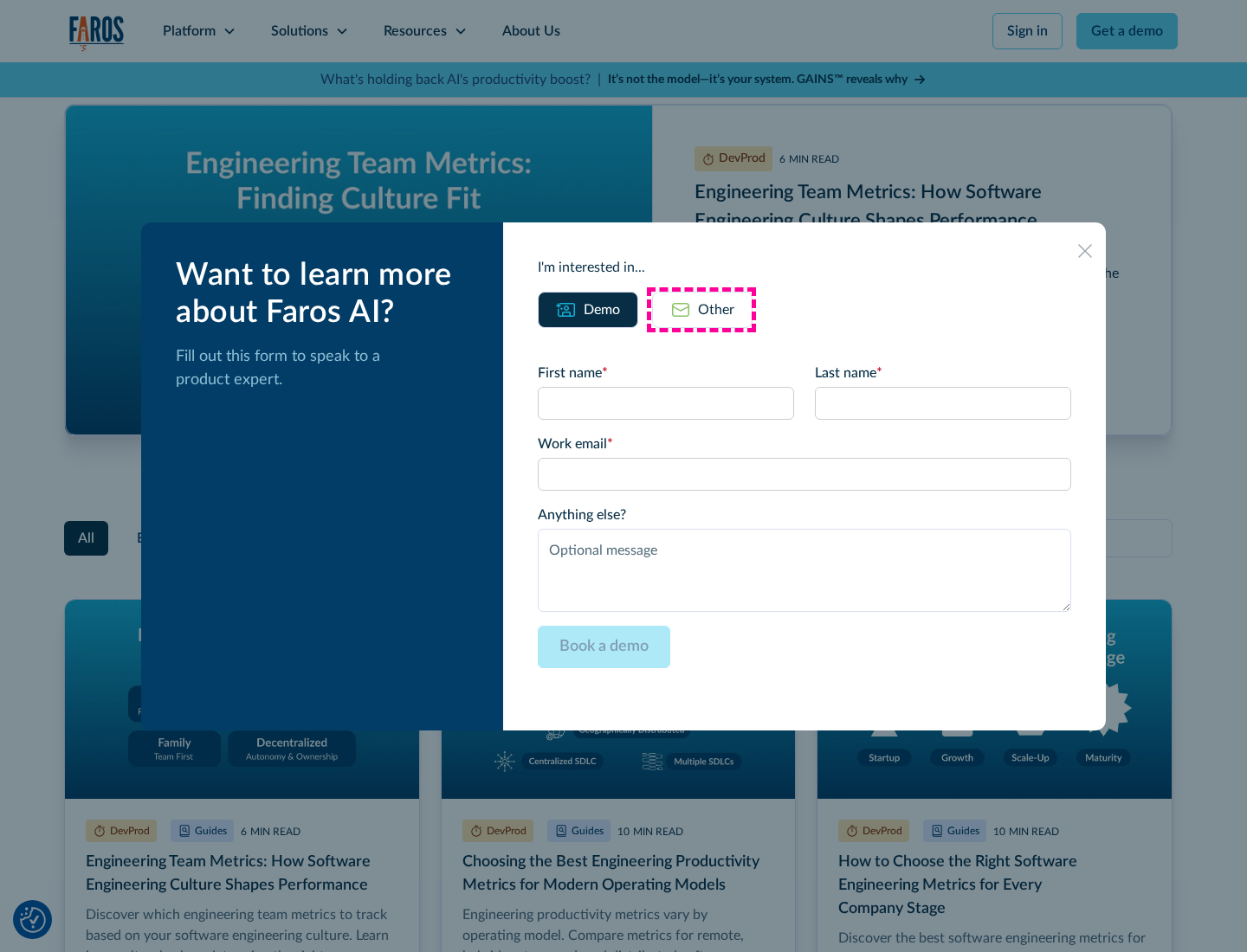
click at [702, 309] on div "Other" at bounding box center [717, 310] width 37 height 21
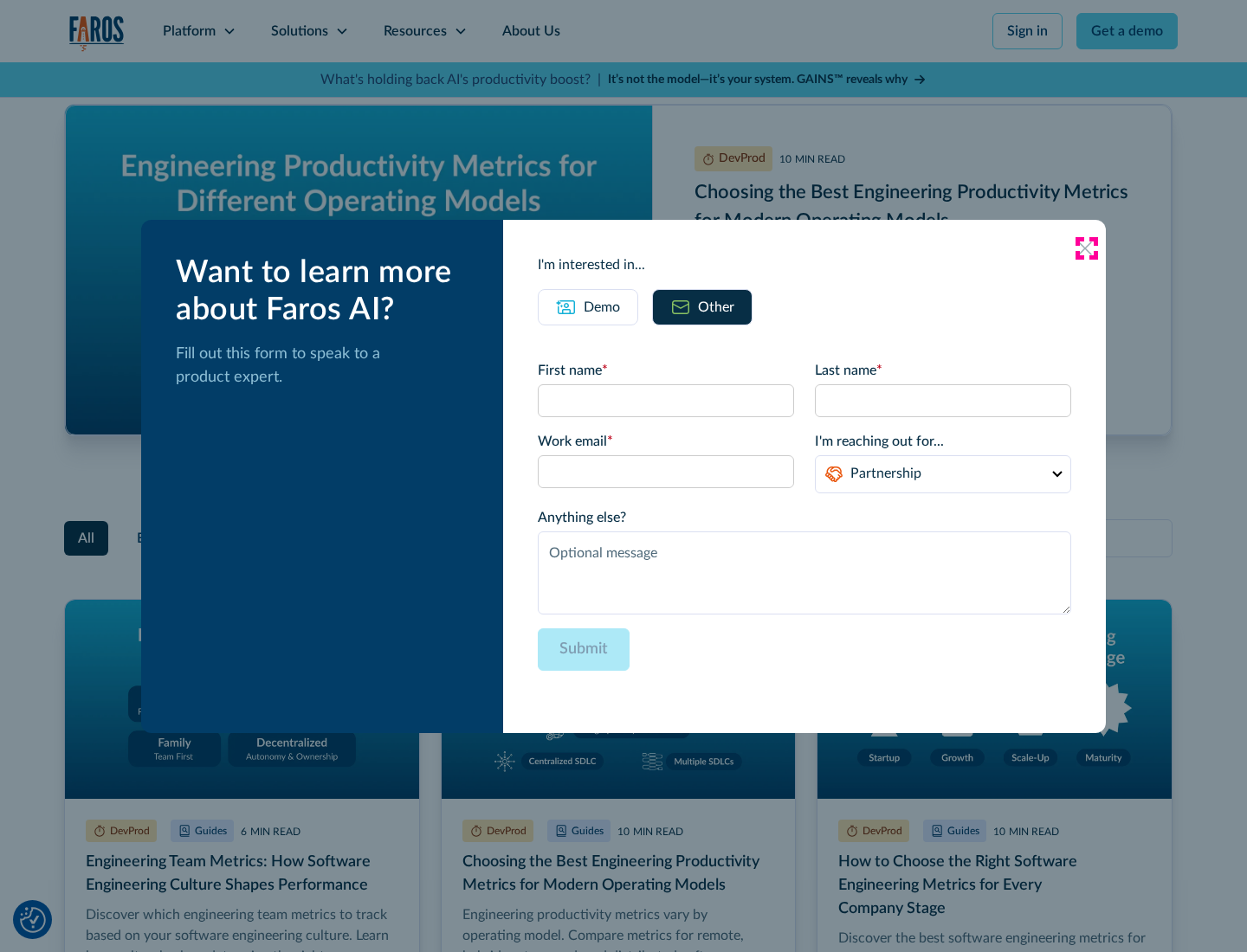
click at [1086, 248] on icon at bounding box center [1085, 248] width 14 height 14
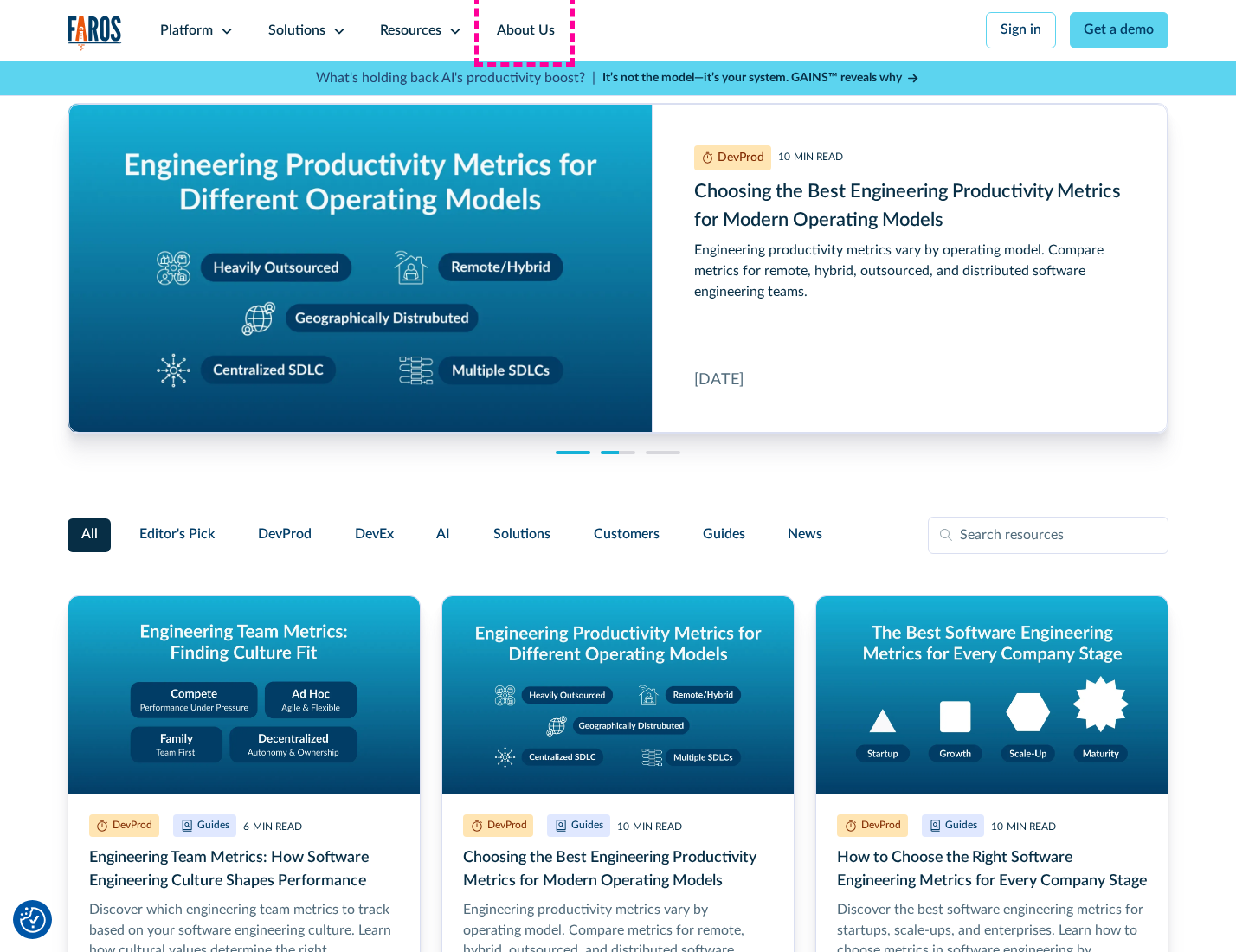
click at [524, 30] on link "About Us" at bounding box center [525, 30] width 93 height 61
